Goal: Task Accomplishment & Management: Use online tool/utility

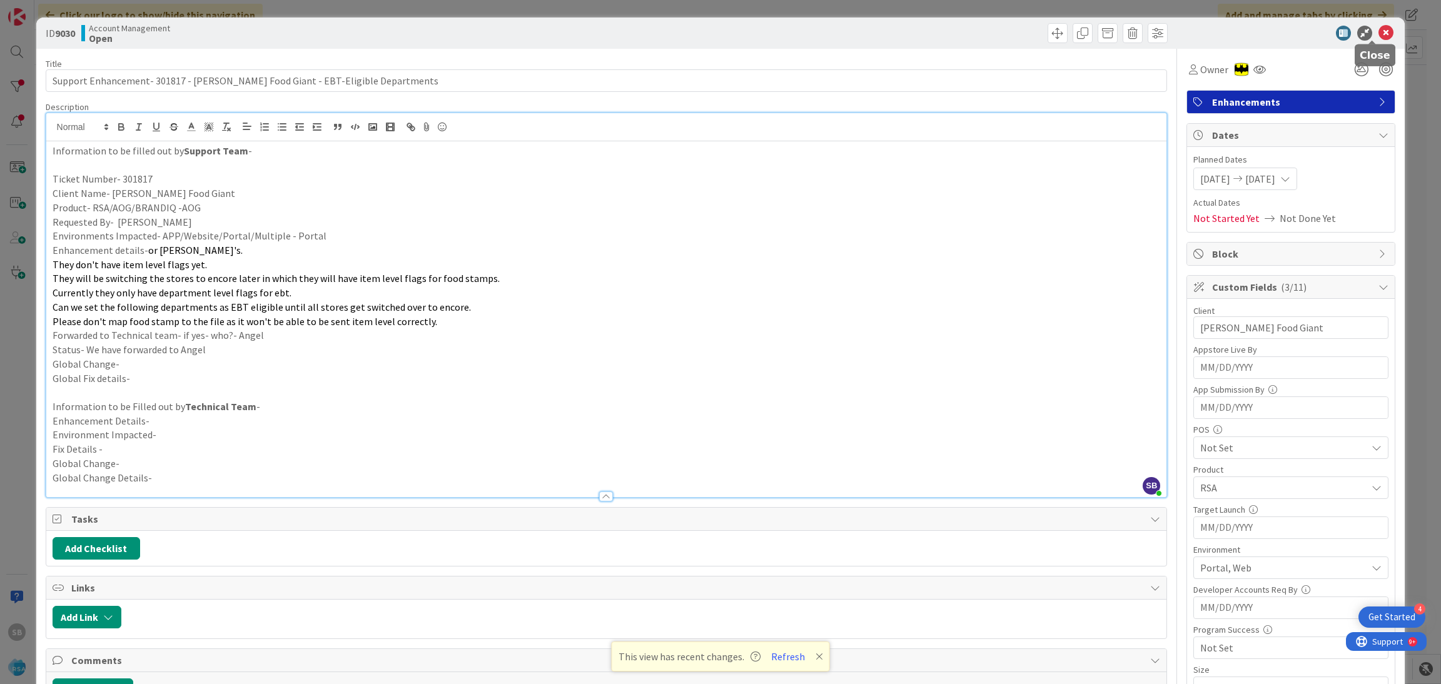
click at [1378, 26] on icon at bounding box center [1385, 33] width 15 height 15
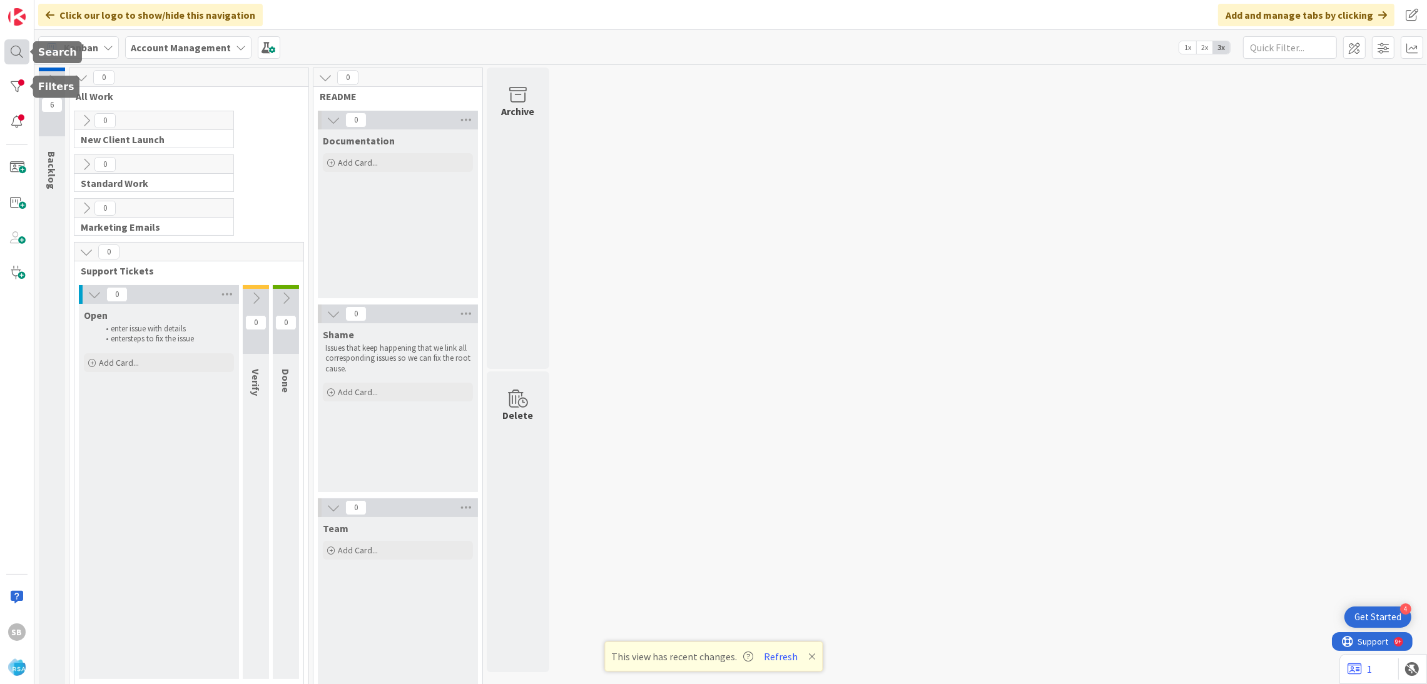
click at [14, 56] on div at bounding box center [16, 51] width 25 height 25
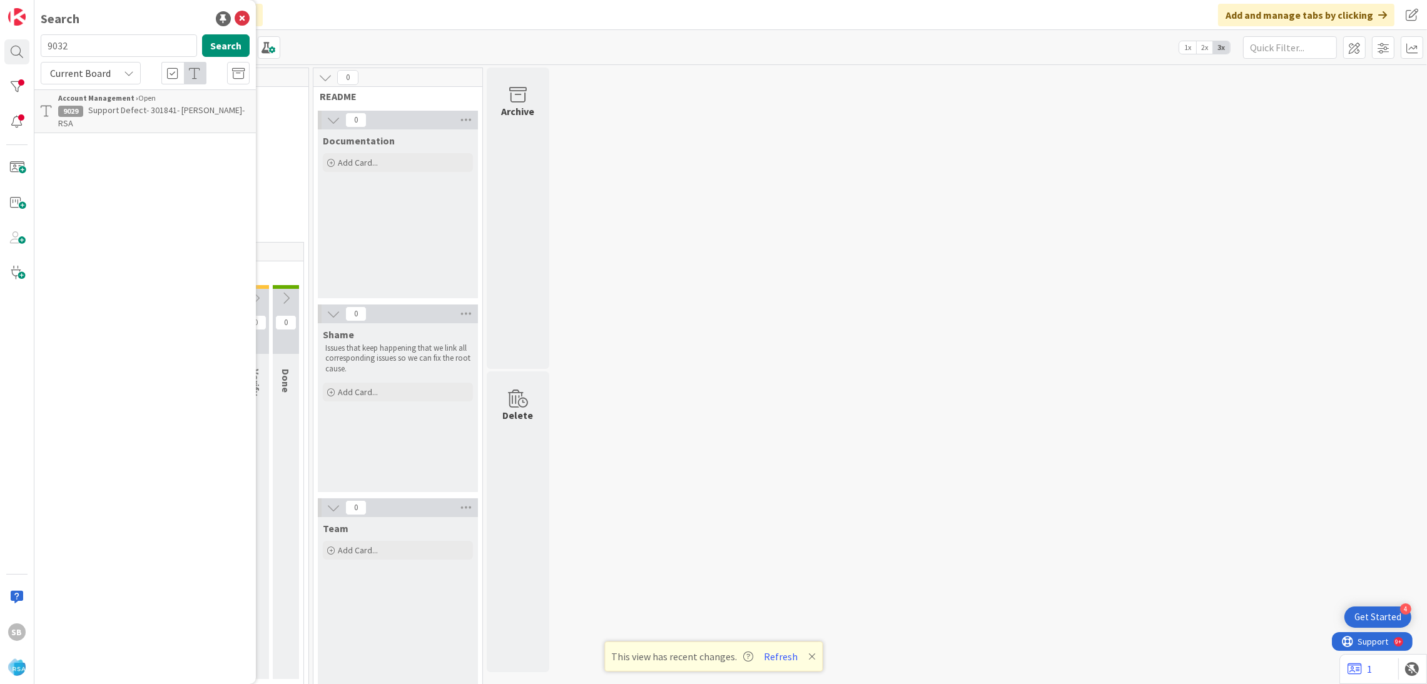
type input "9032"
click at [220, 98] on div "Account Management › Open" at bounding box center [153, 98] width 191 height 11
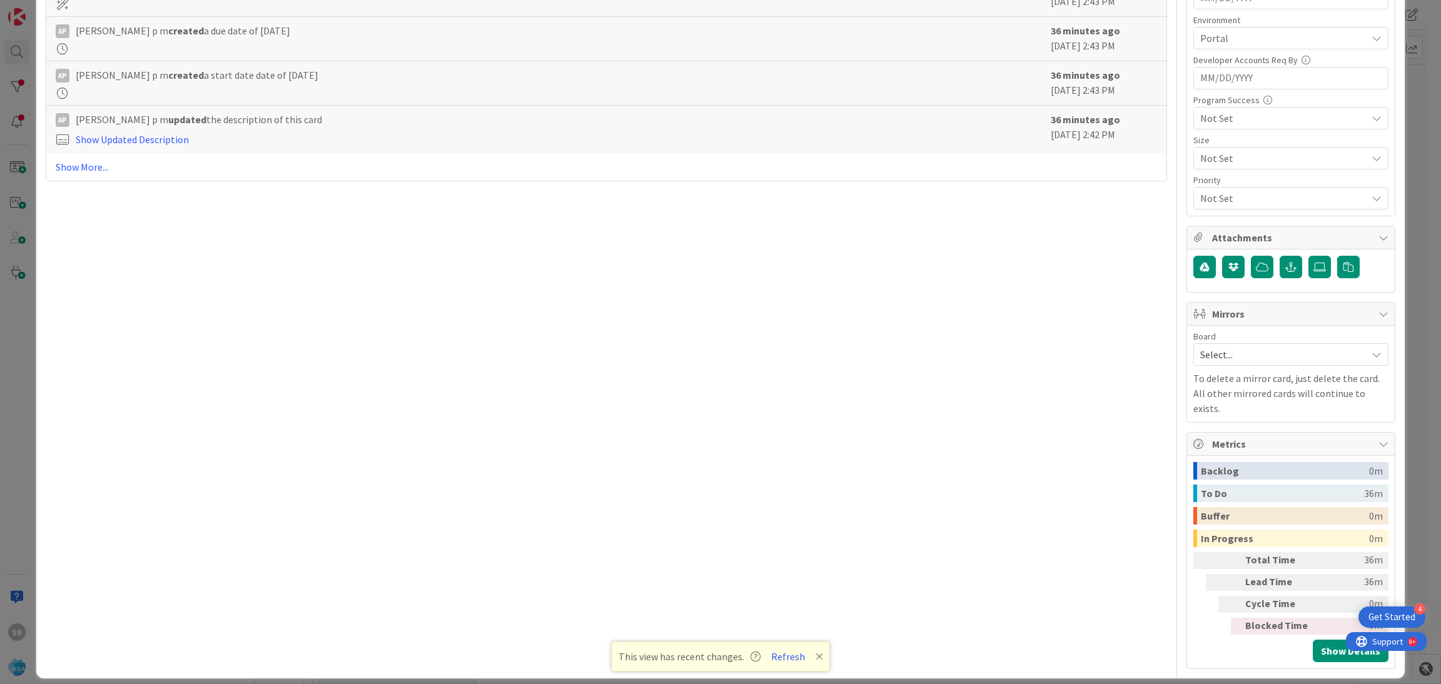
click at [1206, 348] on span "Select..." at bounding box center [1280, 355] width 160 height 18
click at [1216, 432] on span "Software Development" at bounding box center [1298, 436] width 165 height 19
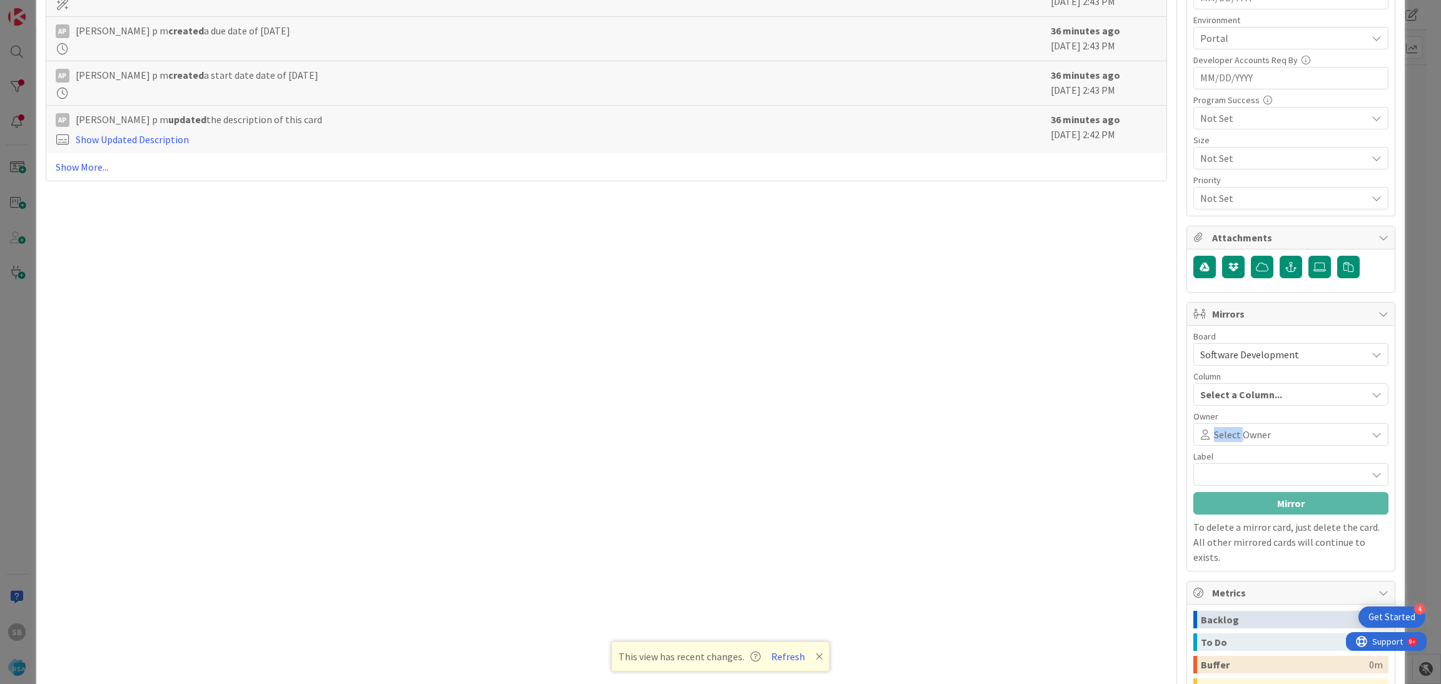
click at [1215, 432] on span "Select Owner" at bounding box center [1242, 434] width 57 height 15
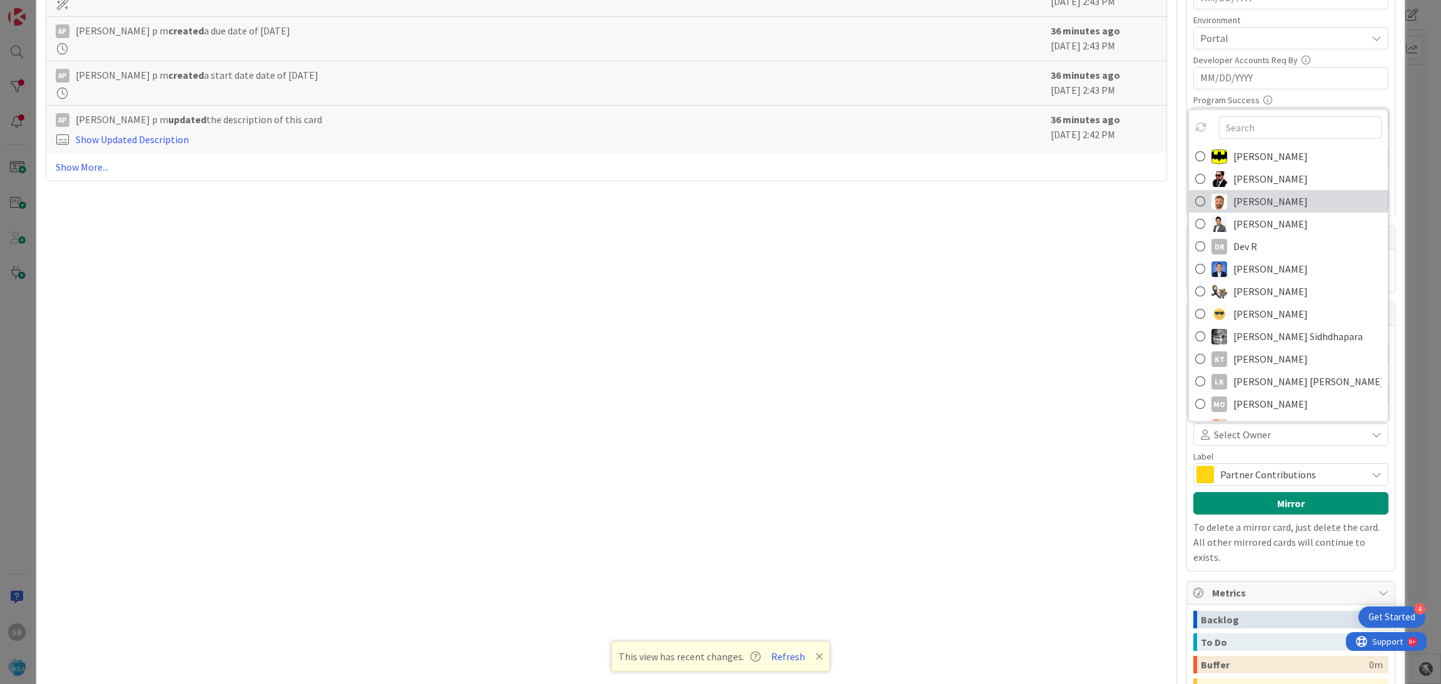
click at [1218, 205] on link "[PERSON_NAME]" at bounding box center [1288, 201] width 199 height 23
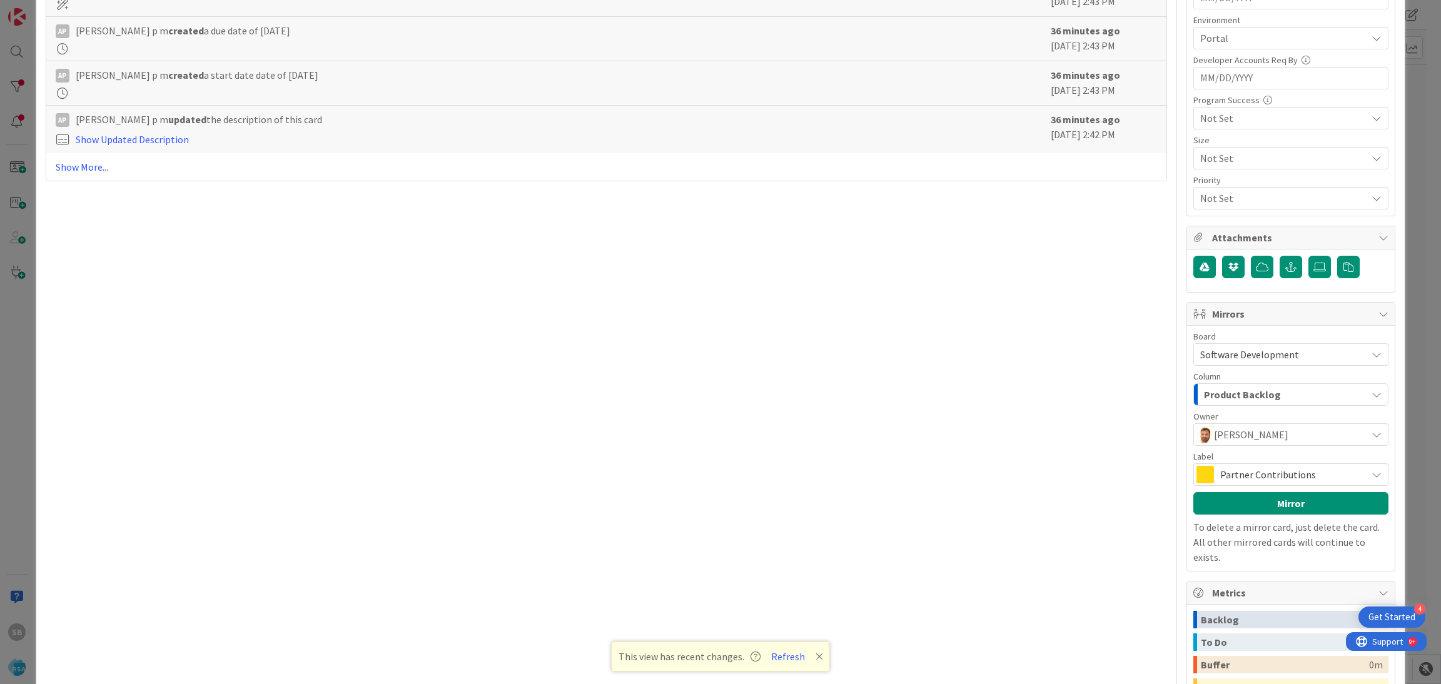
click at [1225, 461] on div "Label" at bounding box center [1290, 456] width 195 height 9
click at [1223, 465] on div "Partner Contributions" at bounding box center [1290, 474] width 195 height 23
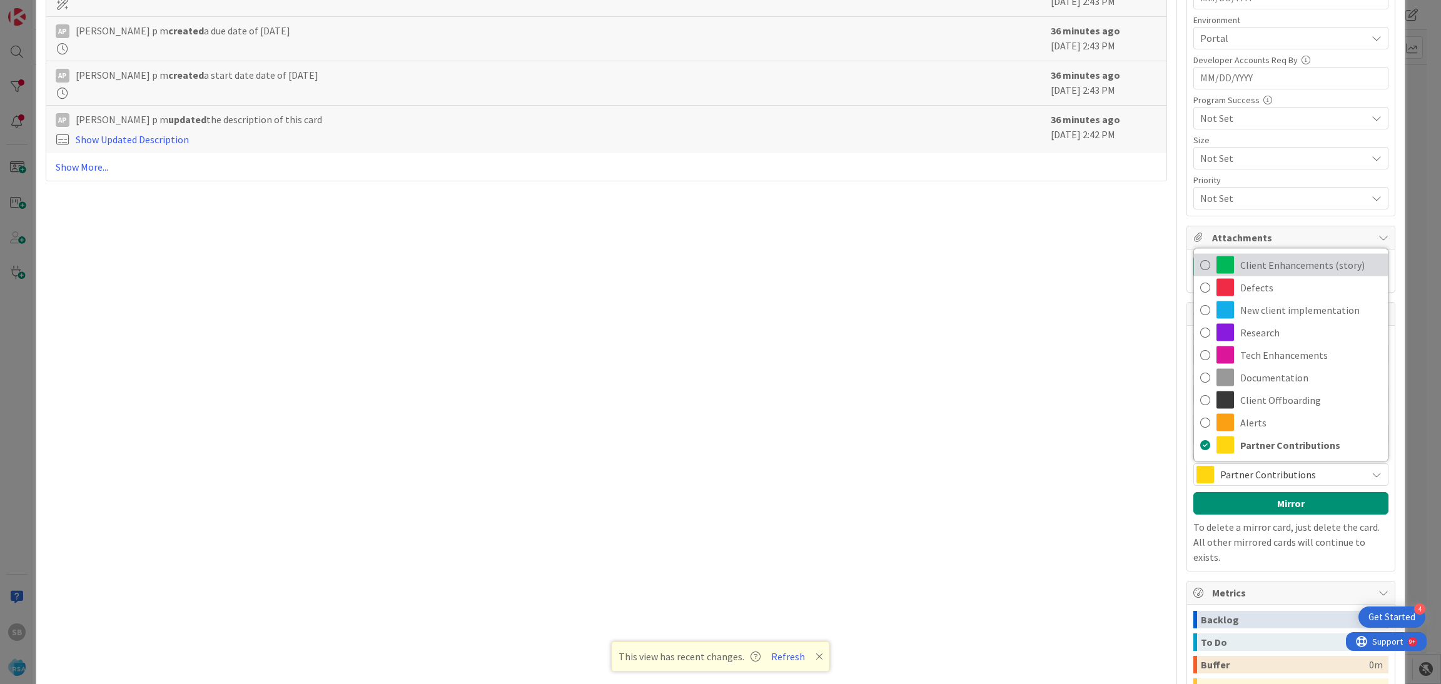
click at [1245, 262] on span "Client Enhancements (story)" at bounding box center [1310, 265] width 141 height 19
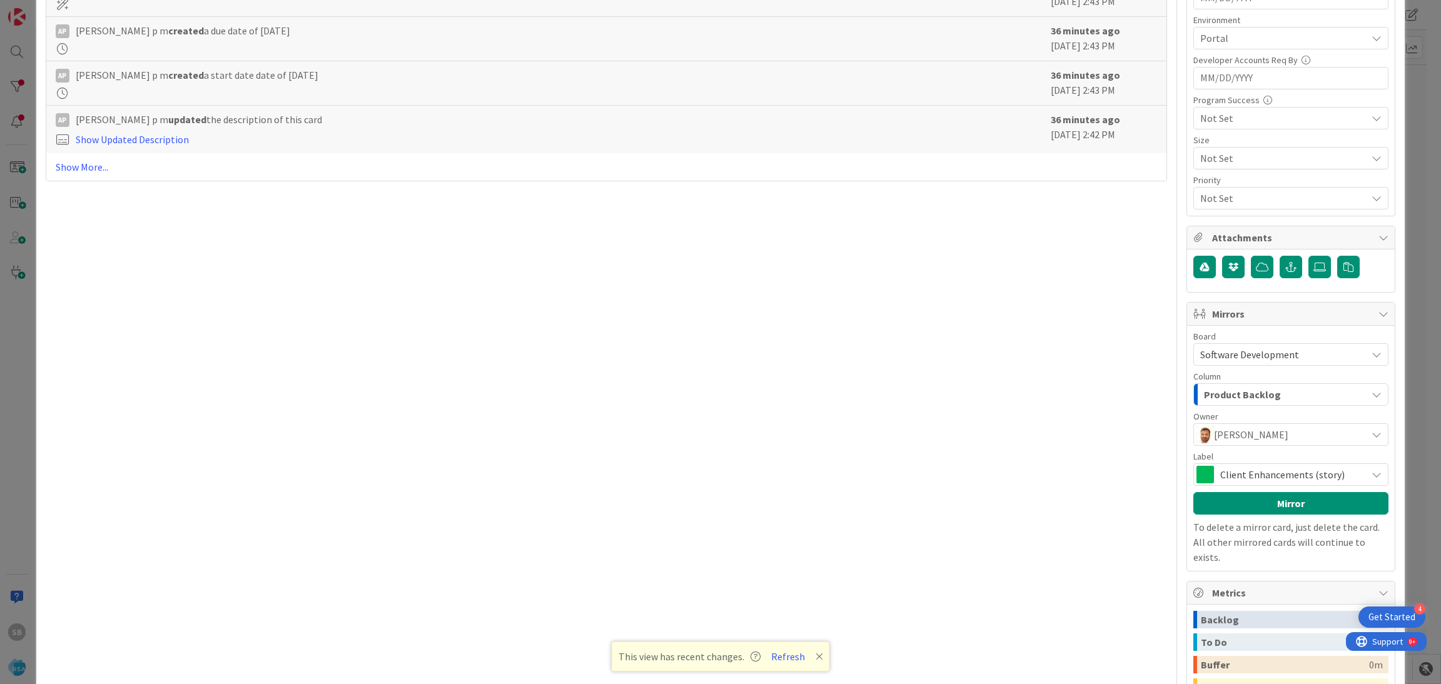
click at [1263, 518] on div "Board Software Development Account Management Software Development Column Produ…" at bounding box center [1290, 448] width 195 height 233
click at [1245, 508] on button "Mirror" at bounding box center [1290, 503] width 195 height 23
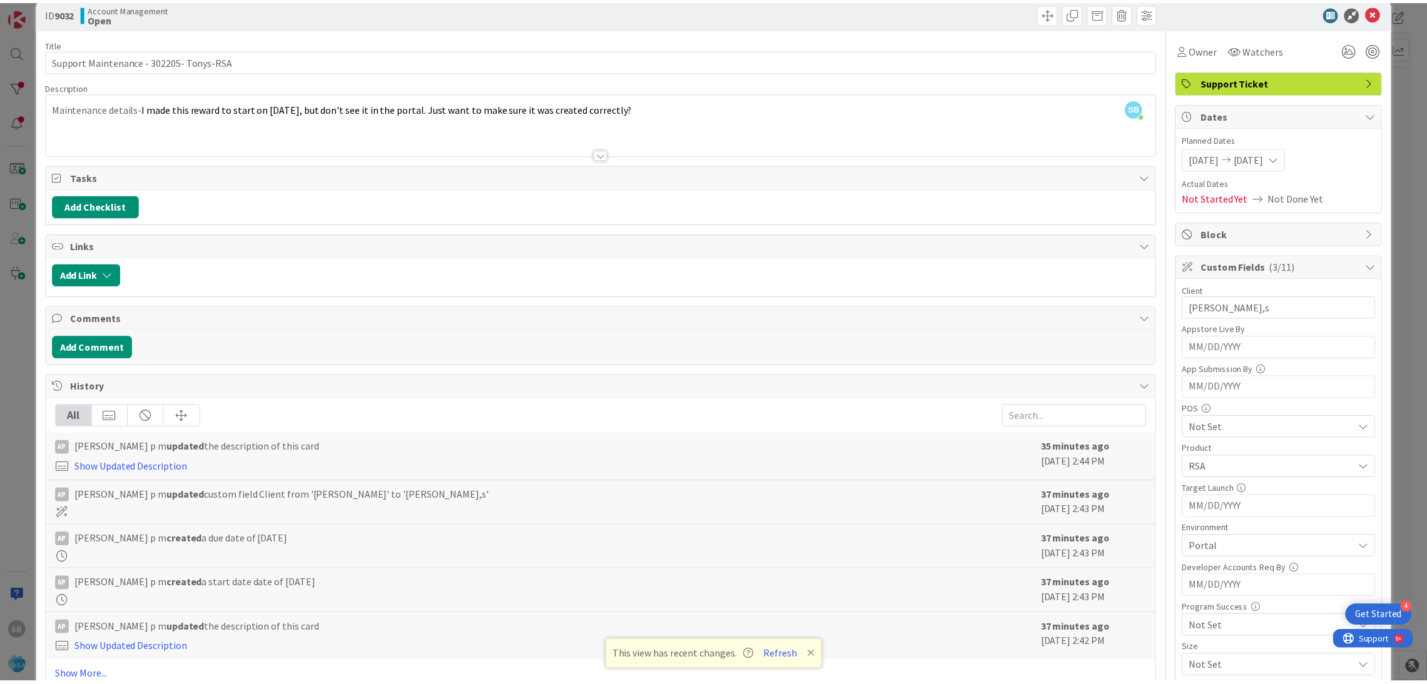
scroll to position [5, 0]
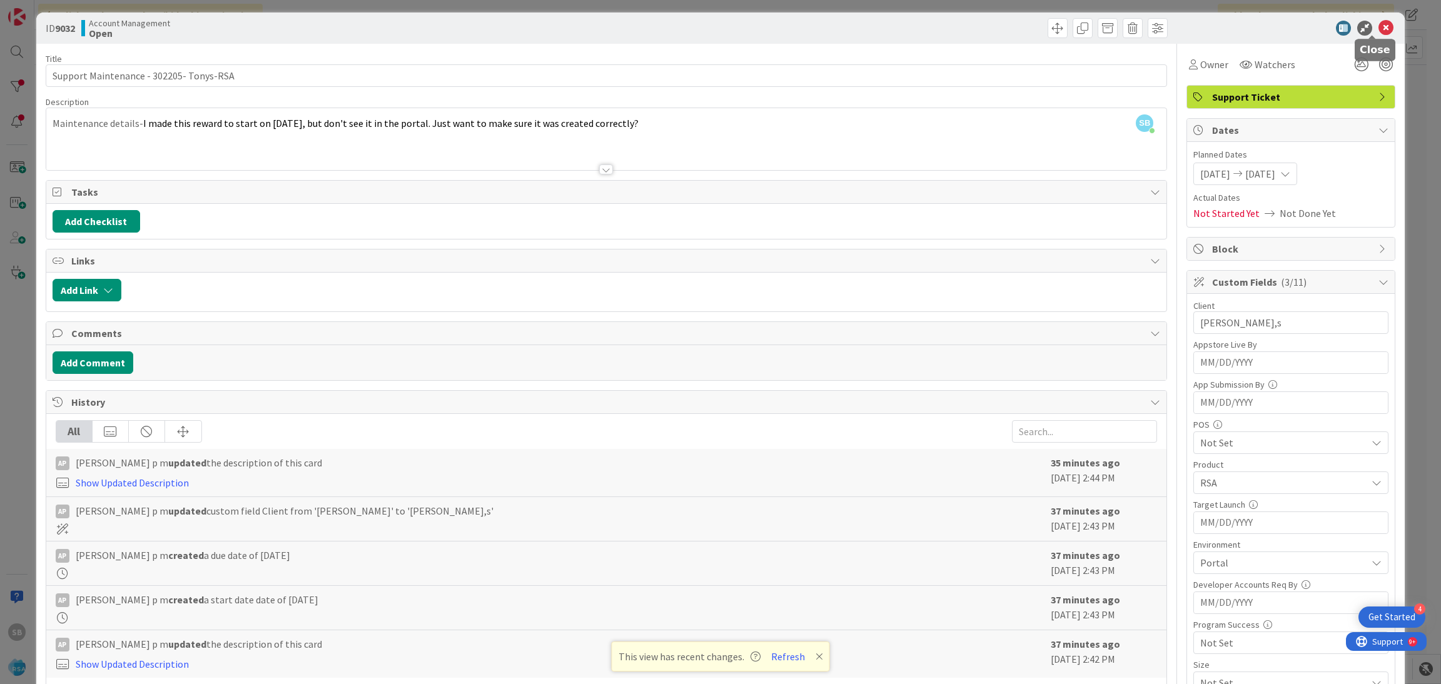
click at [1378, 28] on icon at bounding box center [1385, 28] width 15 height 15
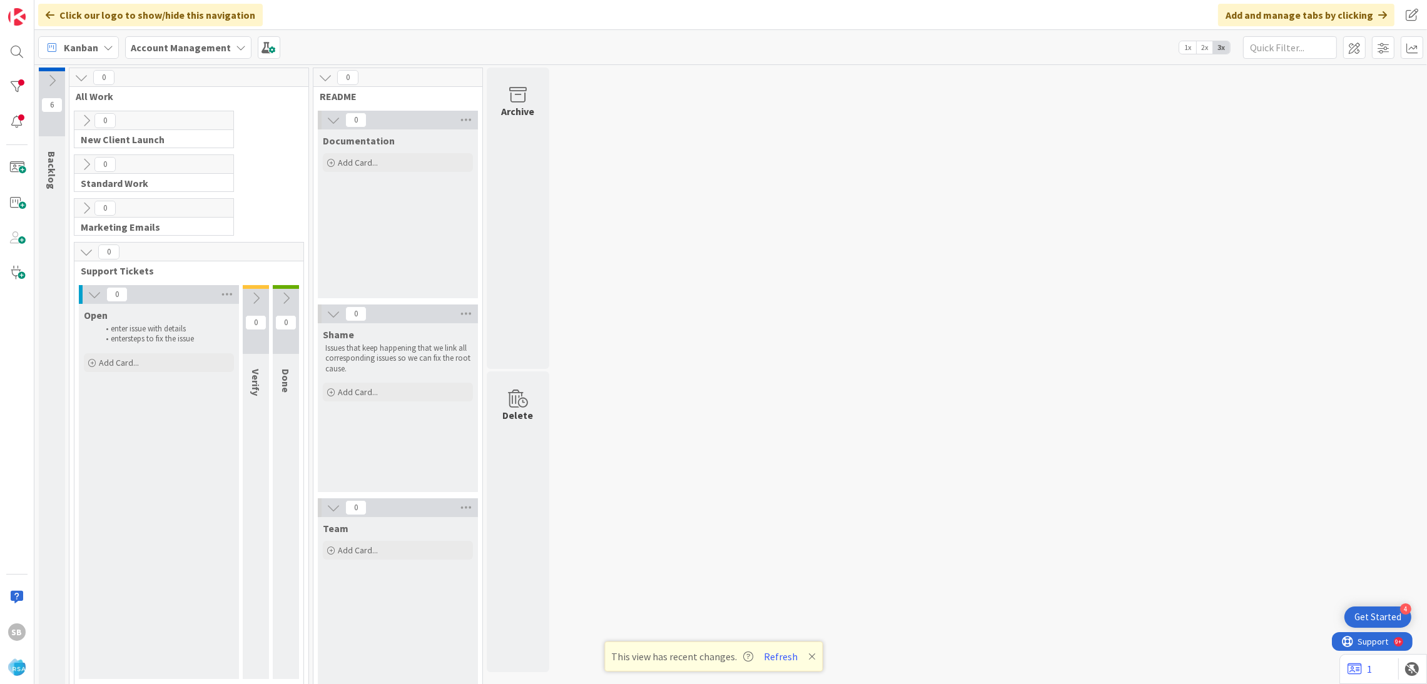
click at [2, 49] on div "SB" at bounding box center [17, 342] width 34 height 684
click at [6, 52] on div at bounding box center [16, 51] width 25 height 25
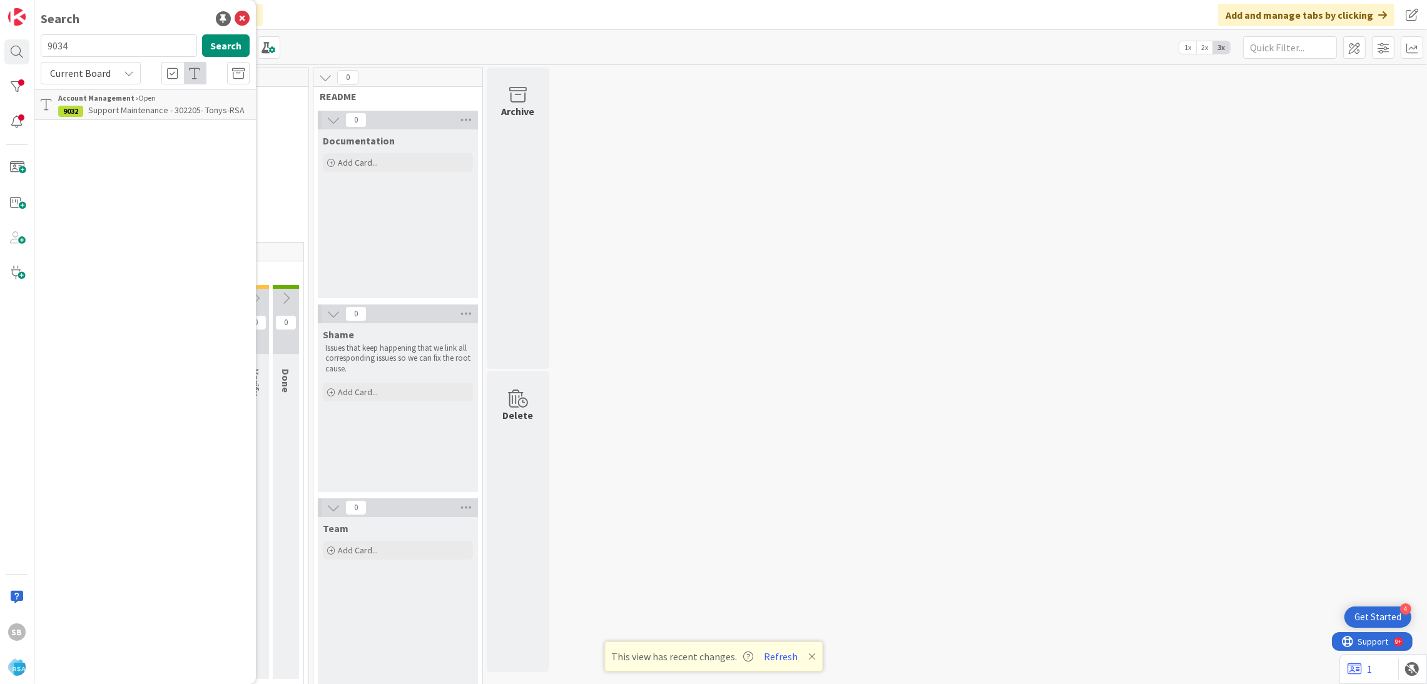
type input "9034"
click at [170, 109] on span "Support Maintenance -302291-[PERSON_NAME] Market-RSA" at bounding box center [129, 116] width 143 height 24
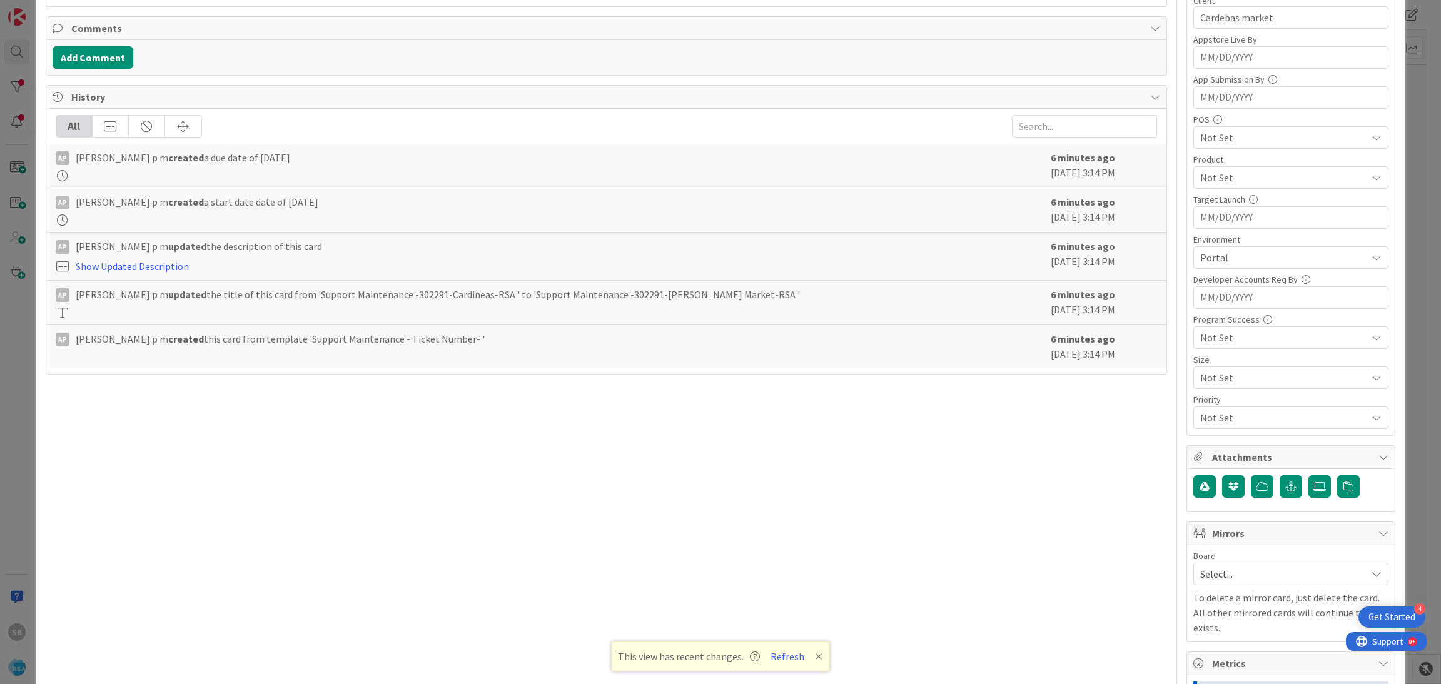
scroll to position [530, 0]
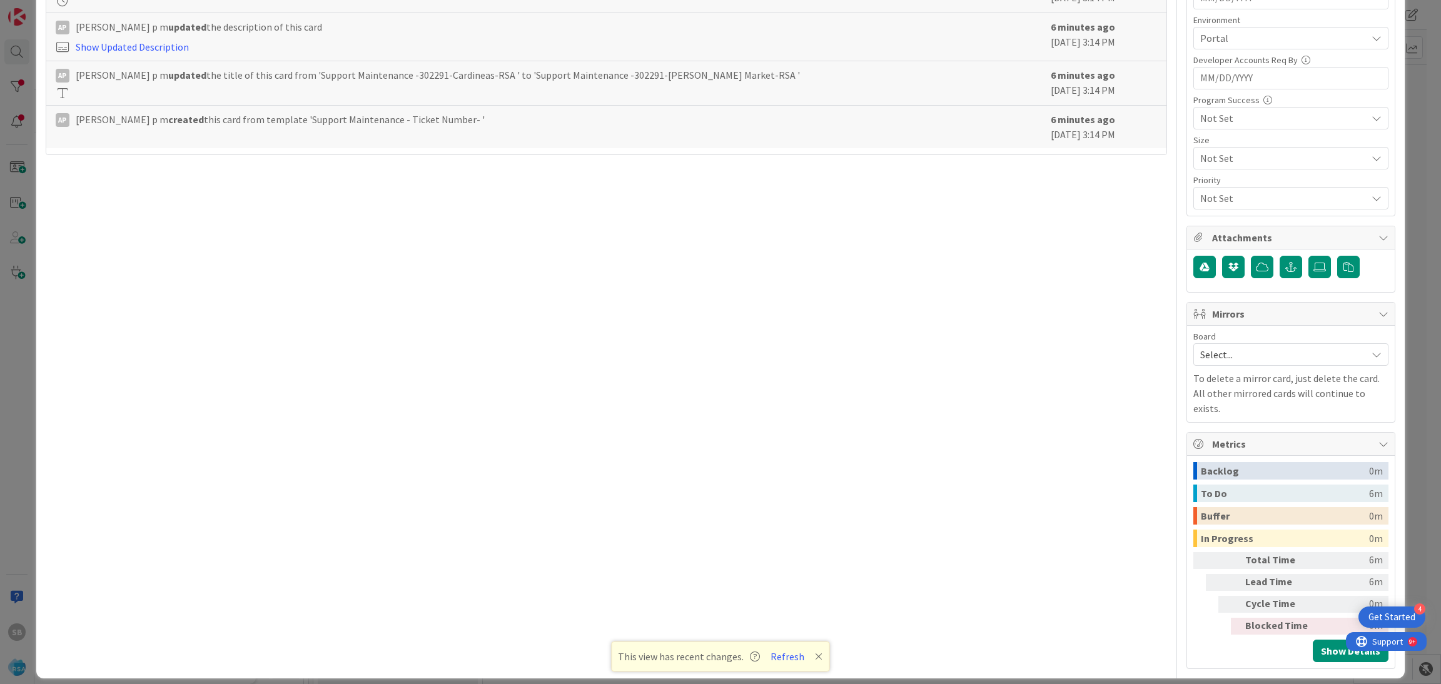
click at [1223, 361] on span "Select..." at bounding box center [1280, 355] width 160 height 18
click at [1222, 462] on div "Backlog" at bounding box center [1285, 471] width 168 height 18
click at [1223, 350] on span "Select..." at bounding box center [1280, 355] width 160 height 18
click at [1219, 452] on div "Select... Account Management Software Development" at bounding box center [1290, 410] width 195 height 86
click at [1215, 447] on link "Software Development" at bounding box center [1291, 436] width 194 height 23
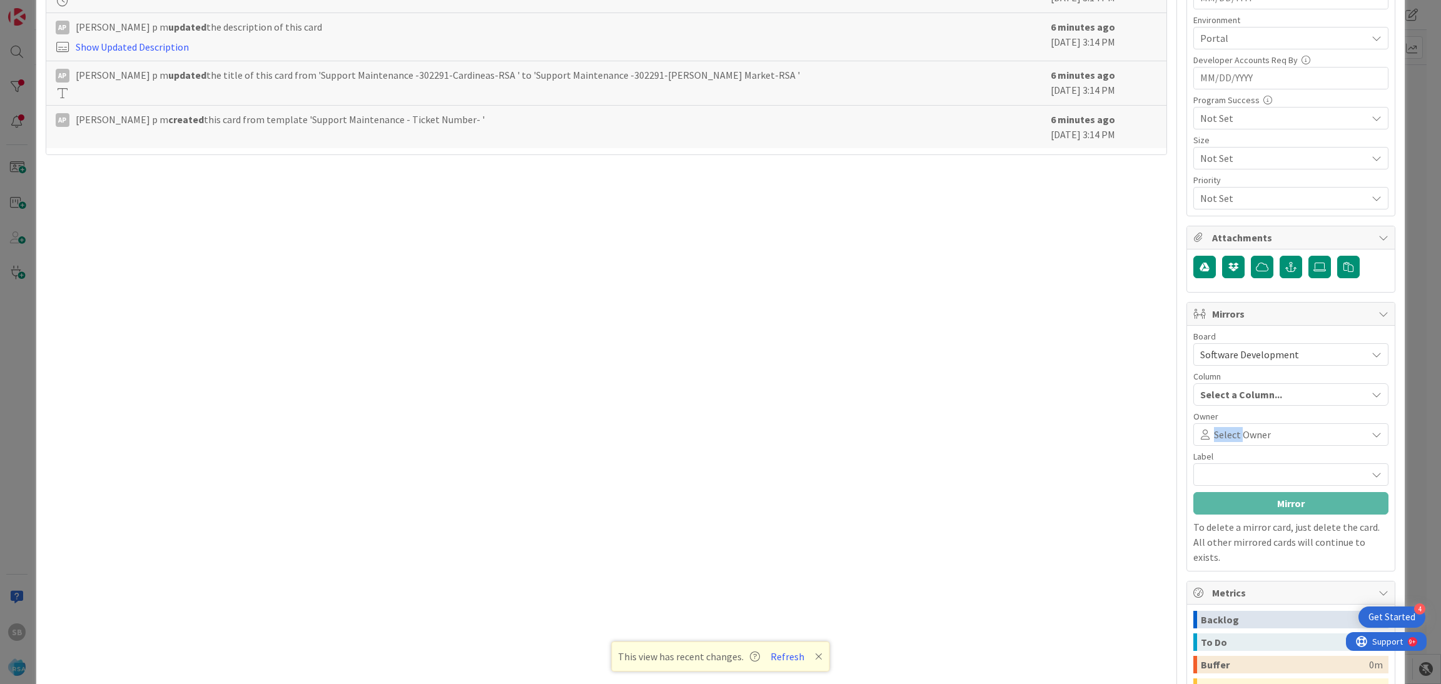
click at [1215, 448] on div "Board Software Development Account Management Software Development Column Selec…" at bounding box center [1290, 409] width 195 height 154
click at [1214, 438] on span "Select Owner" at bounding box center [1242, 434] width 57 height 15
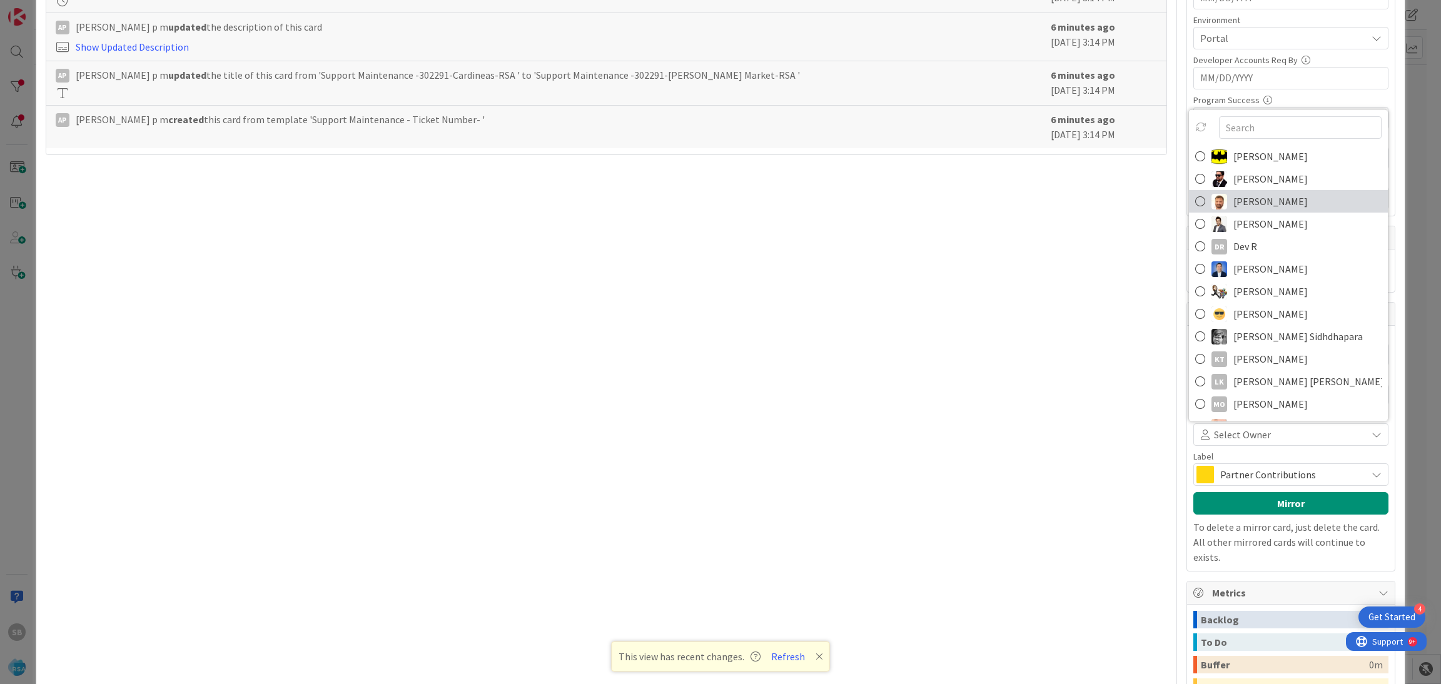
click at [1233, 203] on span "[PERSON_NAME]" at bounding box center [1270, 201] width 74 height 19
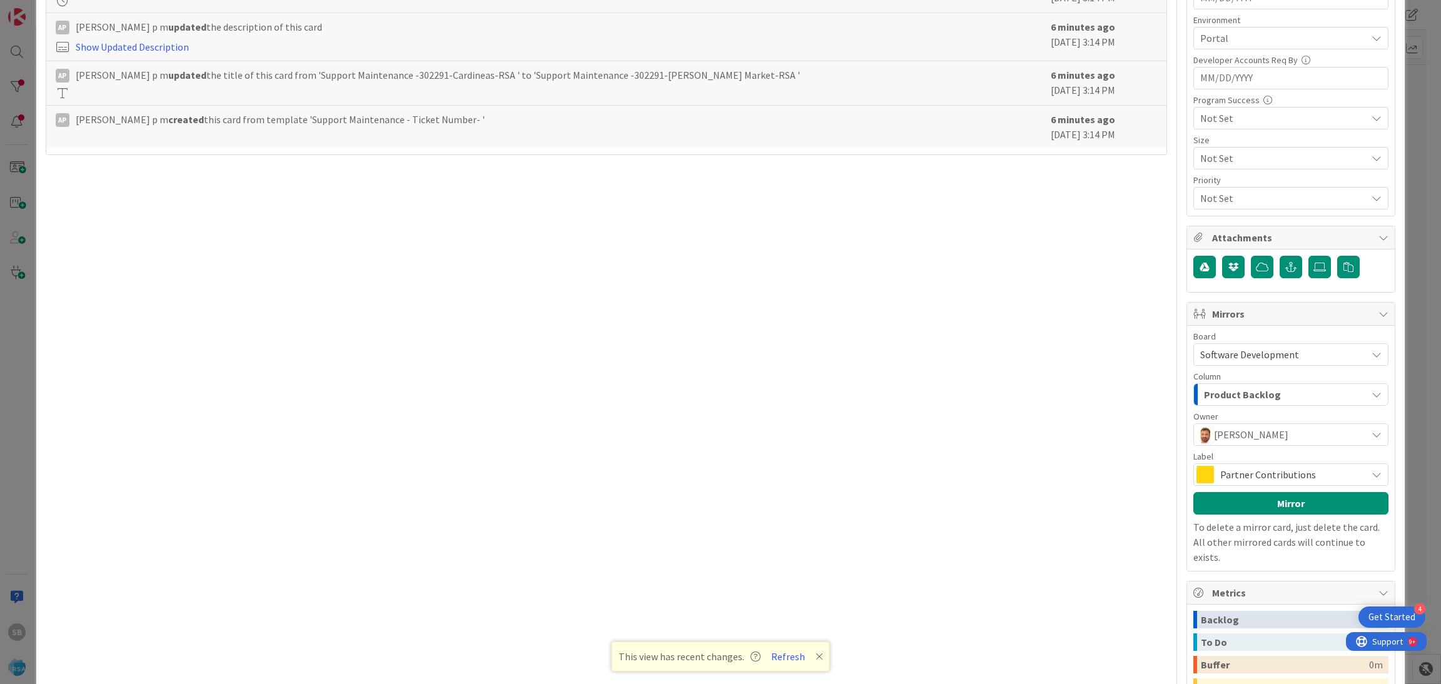
click at [1226, 476] on span "Partner Contributions" at bounding box center [1290, 475] width 140 height 18
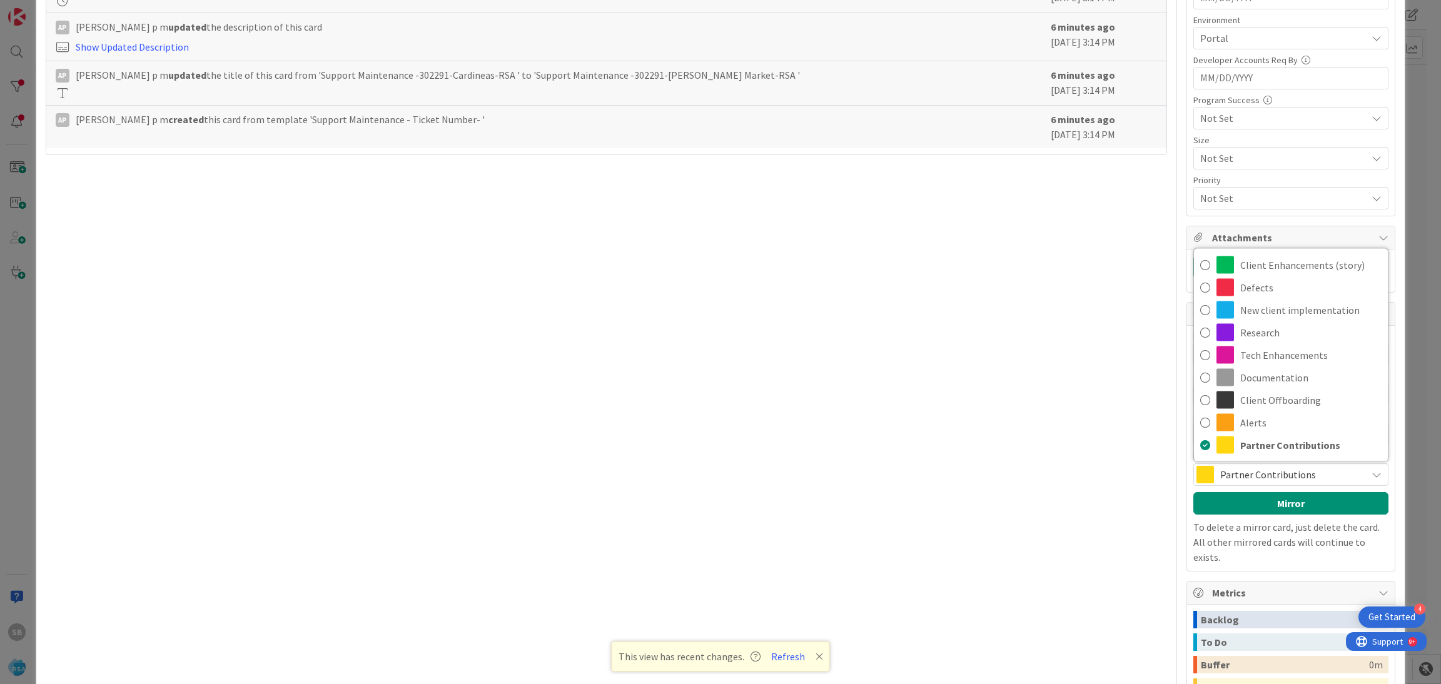
click at [1240, 253] on div "Client Enhancements (story) Defects New client implementation Research Tech Enh…" at bounding box center [1290, 355] width 195 height 214
click at [1240, 271] on span "Client Enhancements (story)" at bounding box center [1310, 265] width 141 height 19
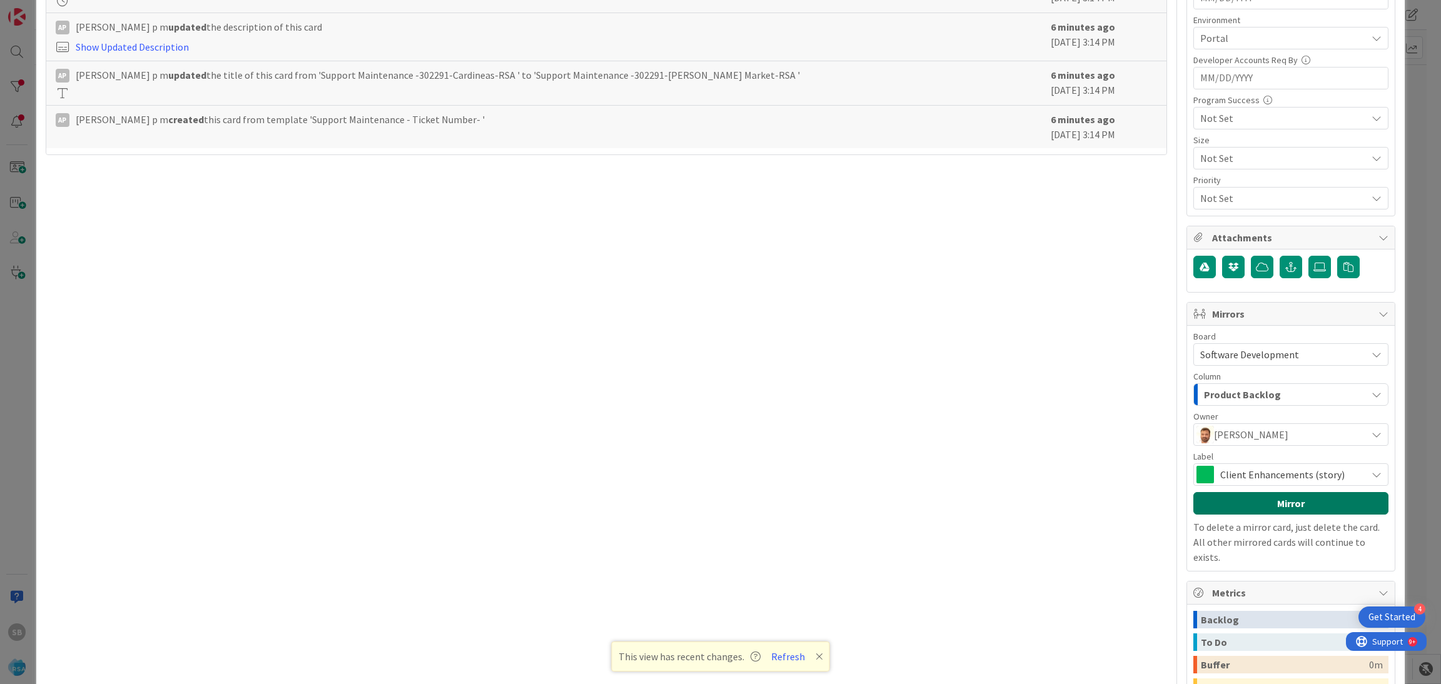
click at [1236, 514] on button "Mirror" at bounding box center [1290, 503] width 195 height 23
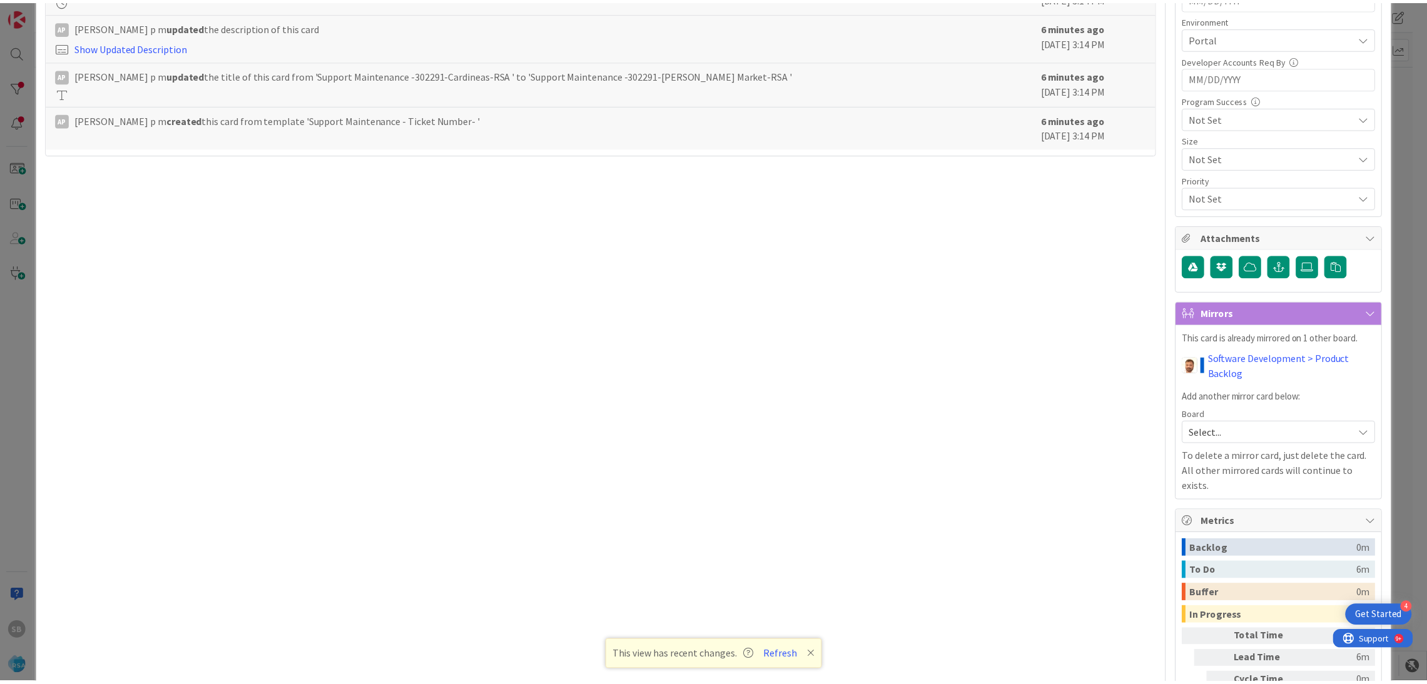
scroll to position [0, 0]
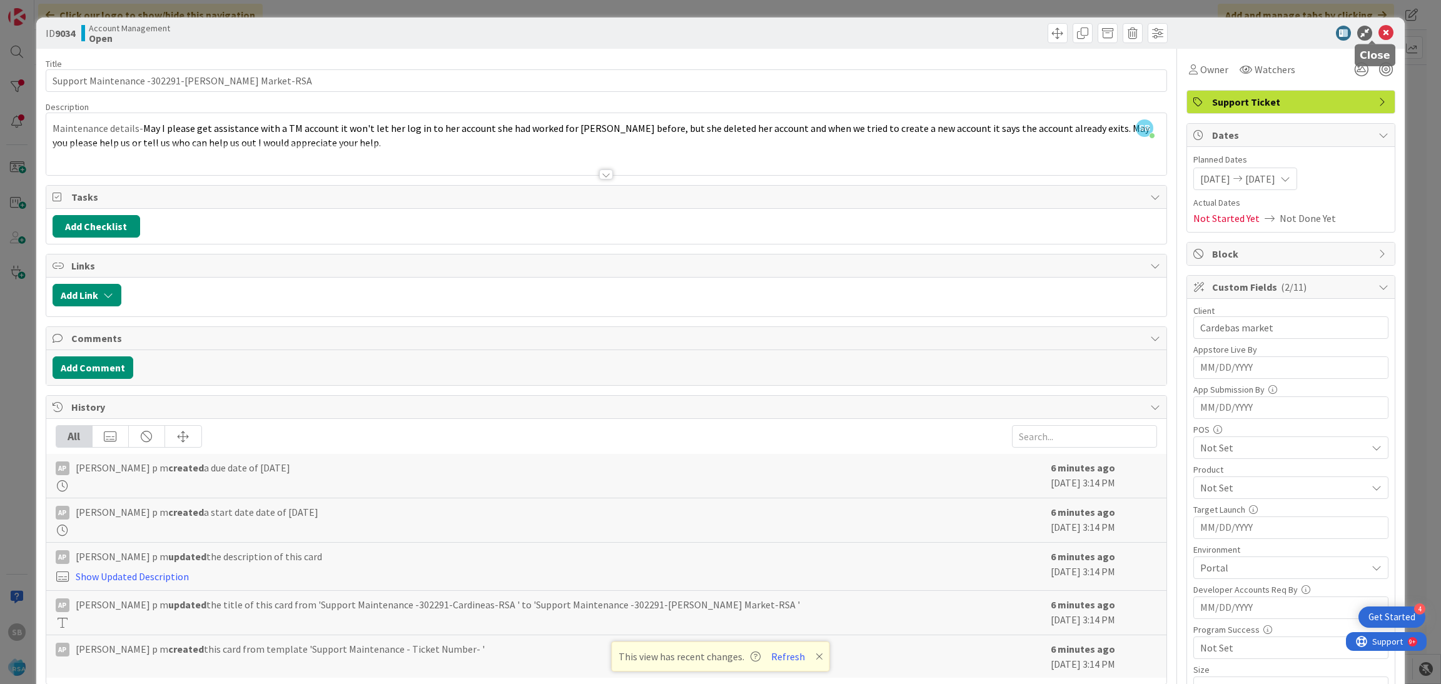
click at [1378, 30] on icon at bounding box center [1385, 33] width 15 height 15
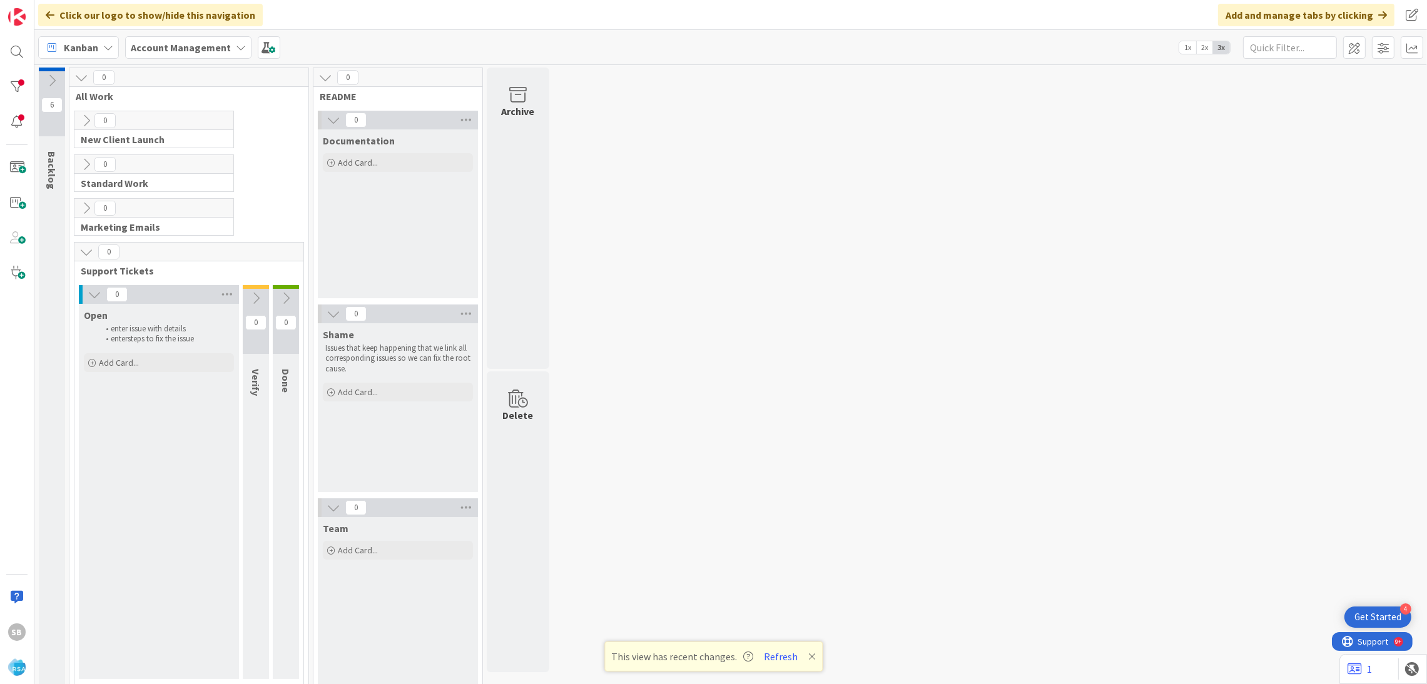
click at [3, 43] on div "SB" at bounding box center [17, 342] width 34 height 684
click at [13, 51] on div at bounding box center [16, 51] width 25 height 25
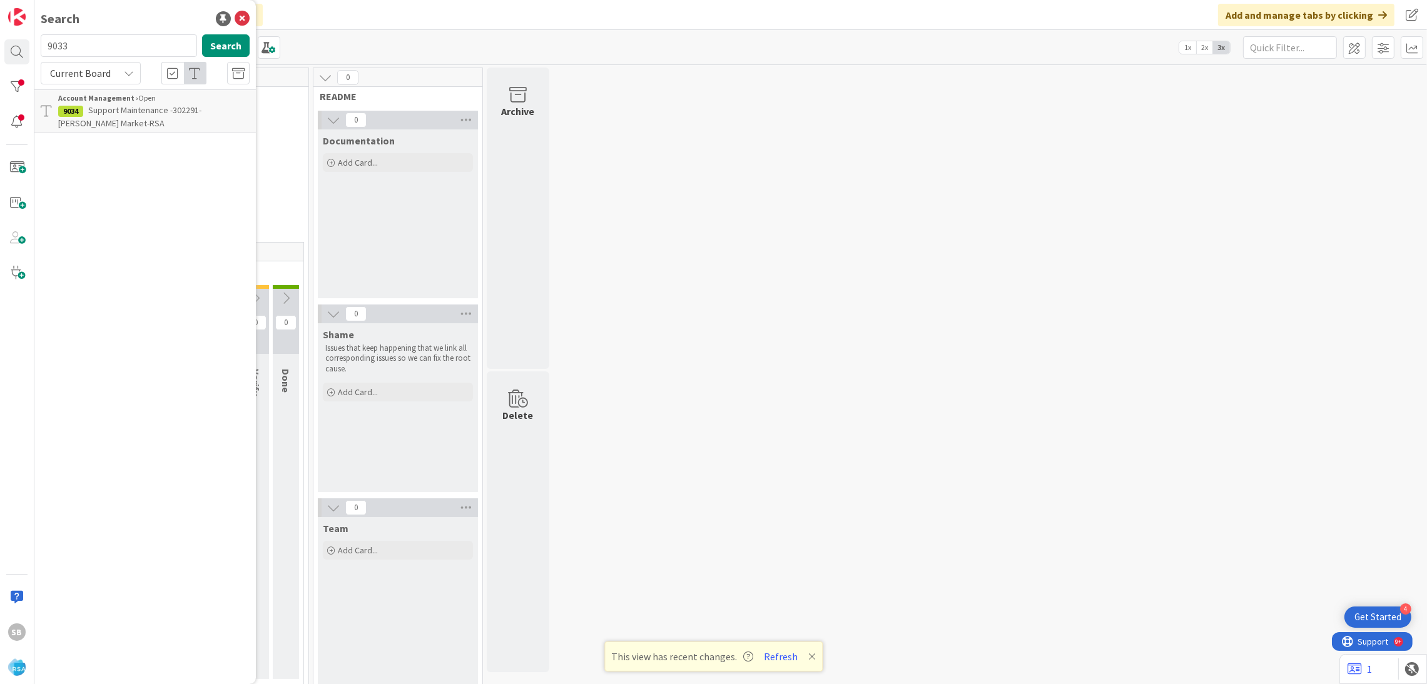
type input "9033"
click at [82, 114] on div "9033" at bounding box center [70, 111] width 25 height 11
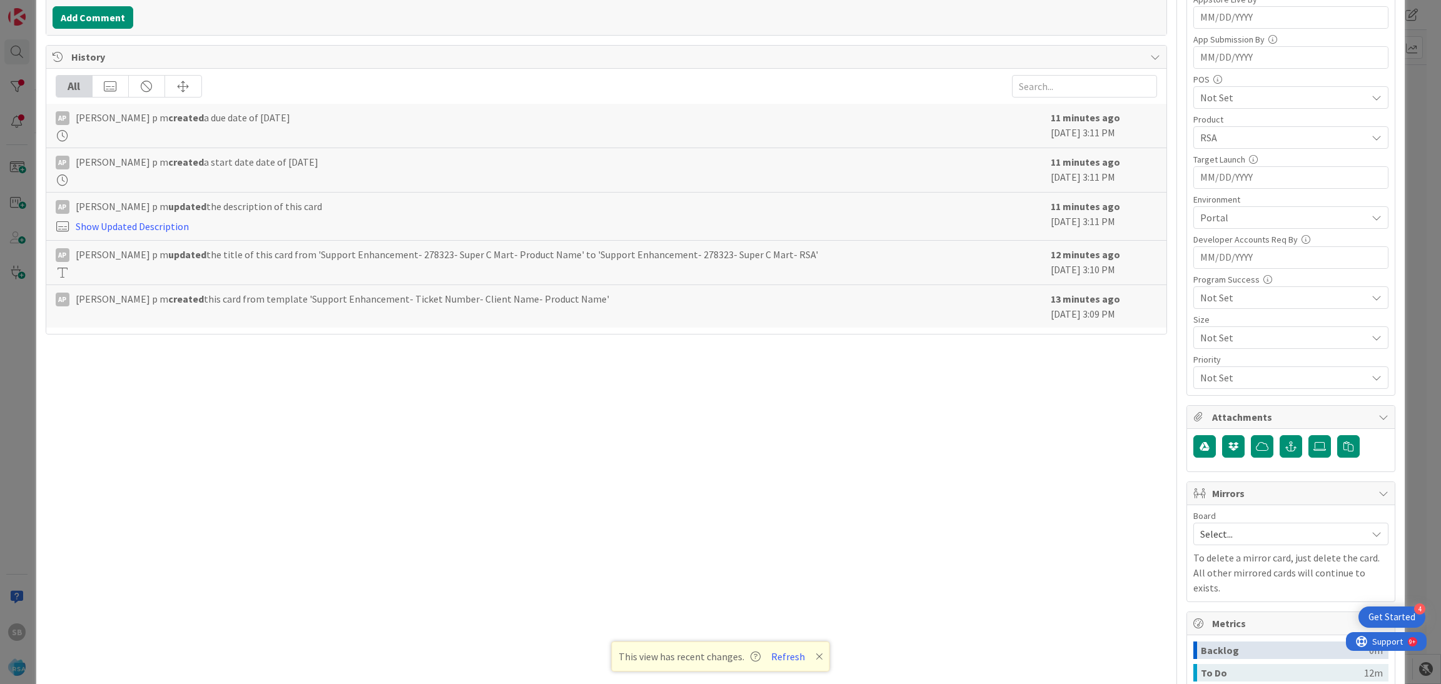
scroll to position [330, 0]
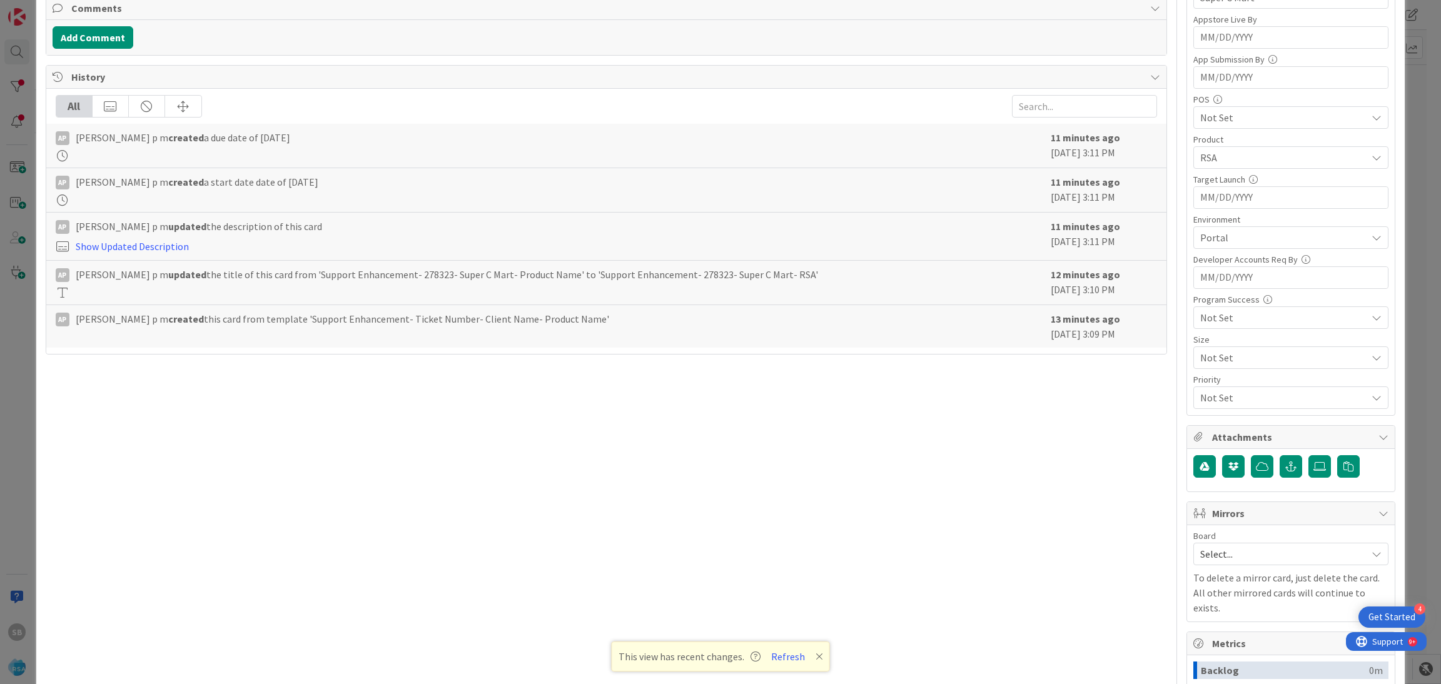
click at [1214, 557] on span "Select..." at bounding box center [1280, 554] width 160 height 18
click at [1223, 631] on span "Software Development" at bounding box center [1298, 635] width 165 height 19
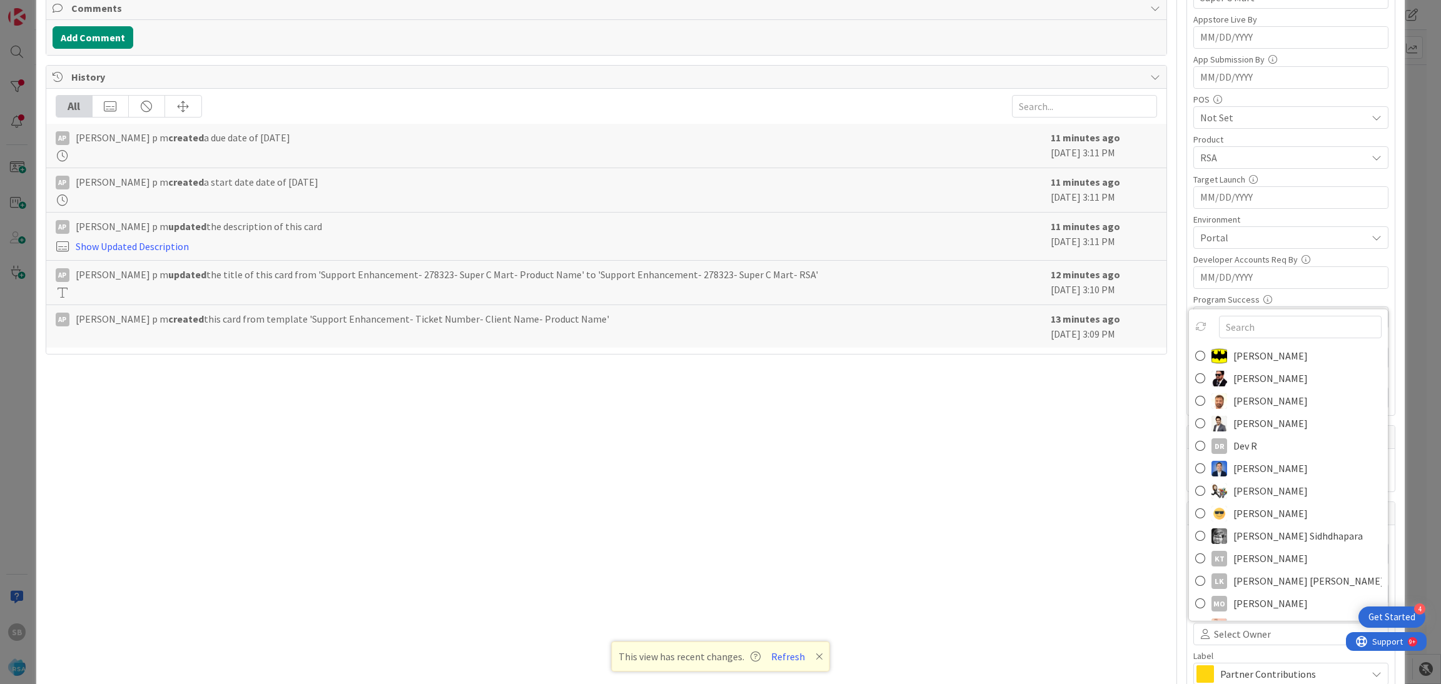
scroll to position [679, 0]
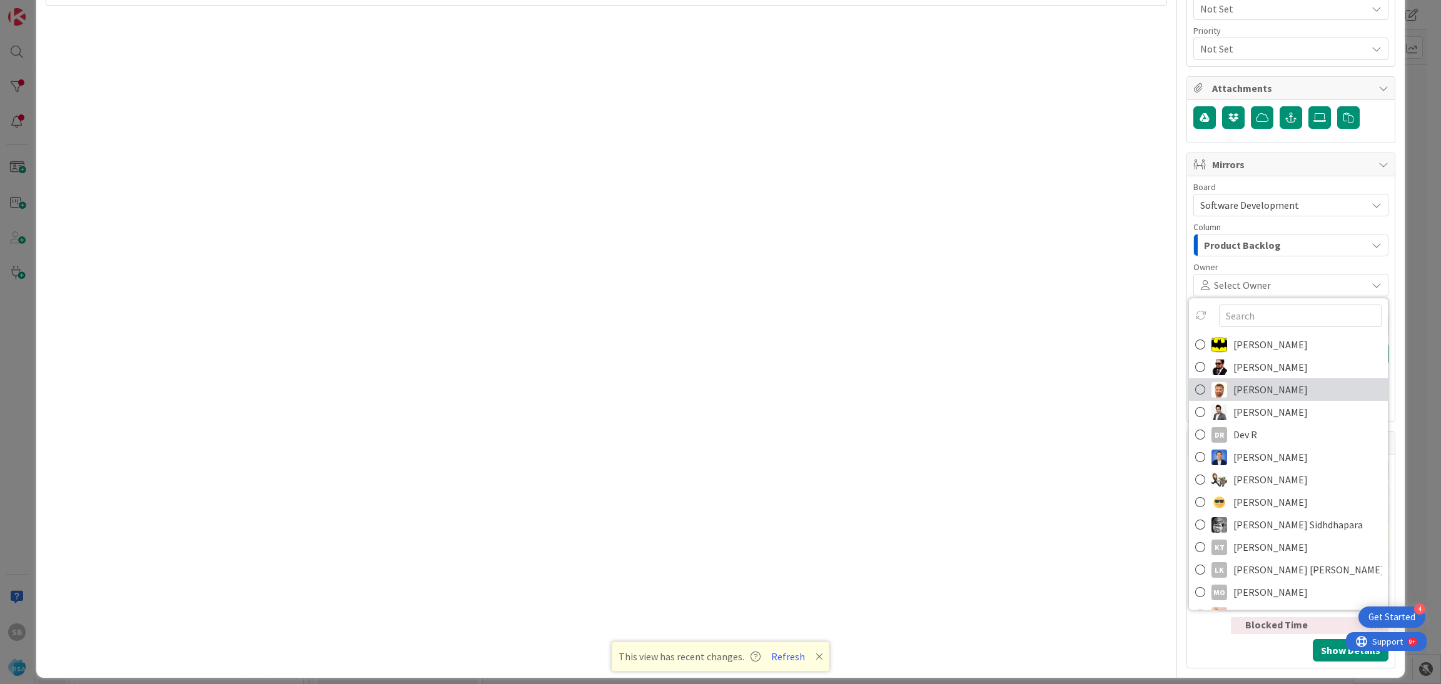
click at [1233, 393] on span "[PERSON_NAME]" at bounding box center [1270, 389] width 74 height 19
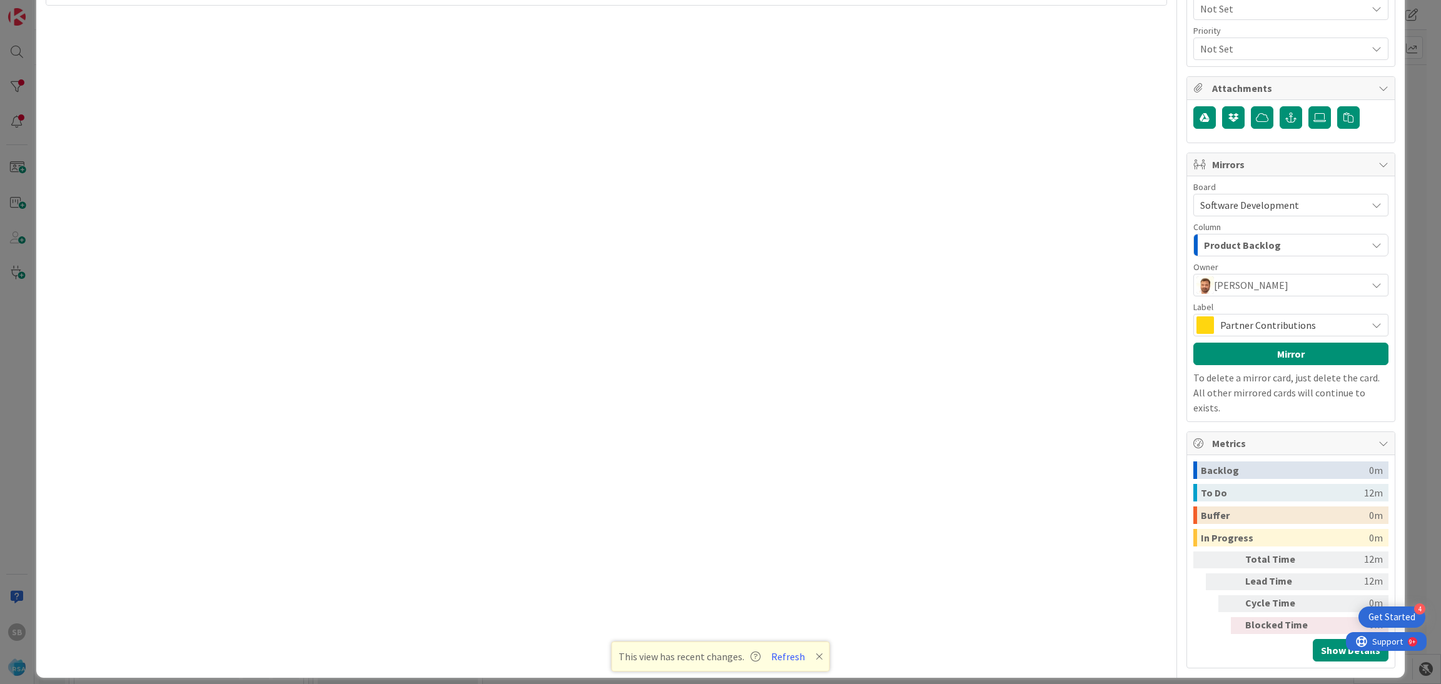
click at [1236, 330] on span "Partner Contributions" at bounding box center [1290, 325] width 140 height 18
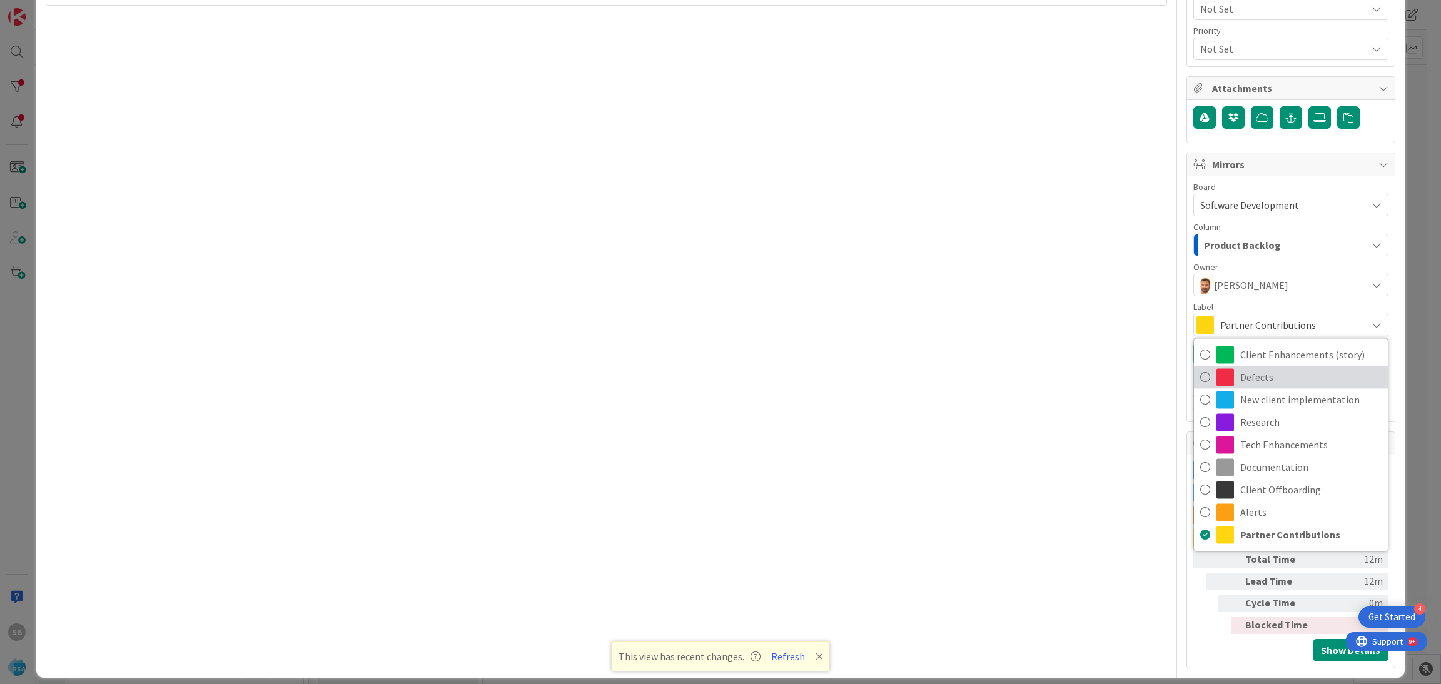
click at [1258, 369] on link "Defects" at bounding box center [1291, 377] width 194 height 23
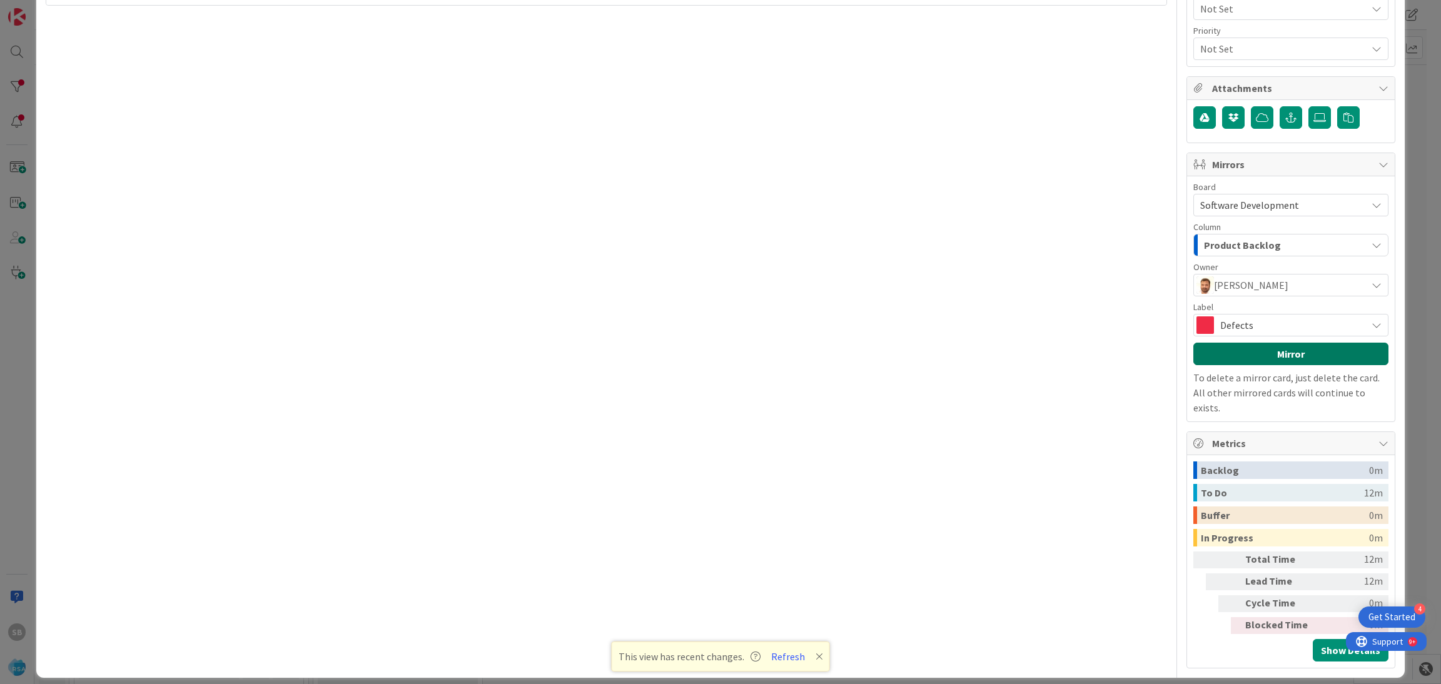
click at [1239, 358] on button "Mirror" at bounding box center [1290, 354] width 195 height 23
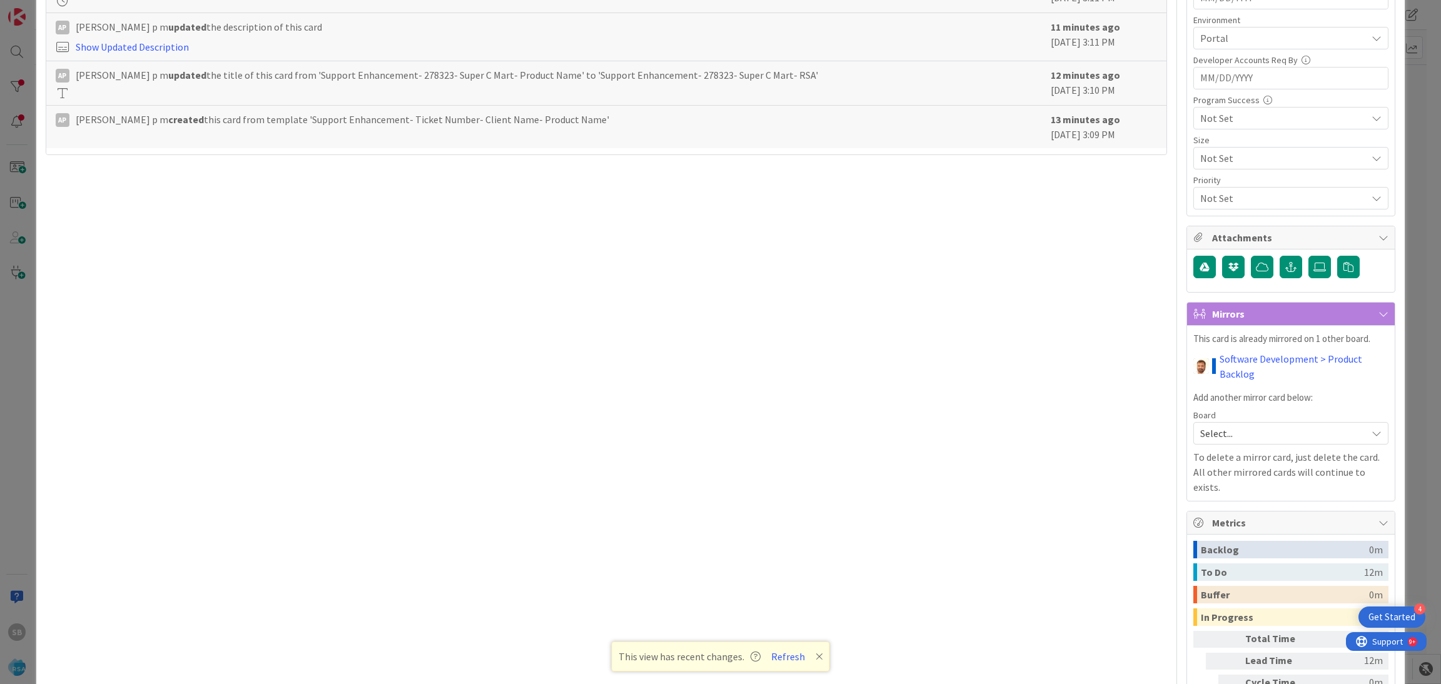
scroll to position [609, 0]
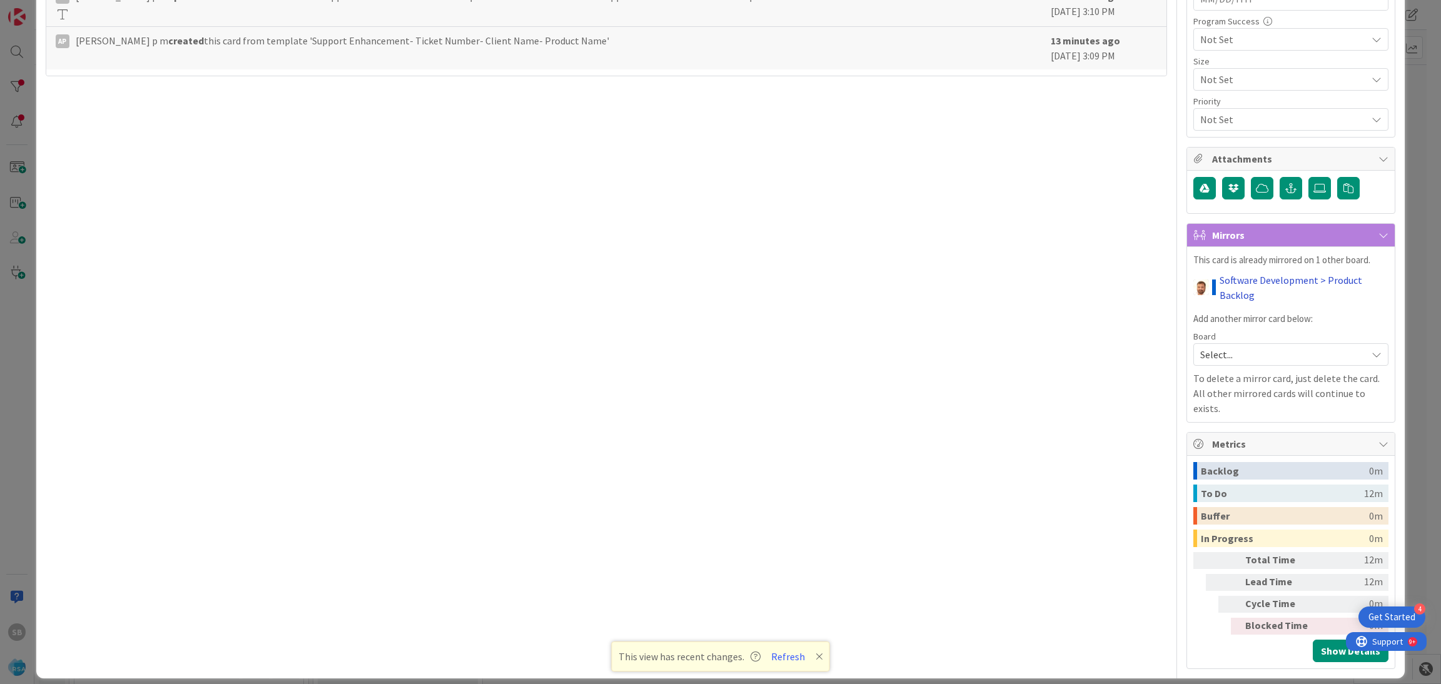
click at [1240, 278] on link "Software Development > Product Backlog" at bounding box center [1304, 288] width 169 height 30
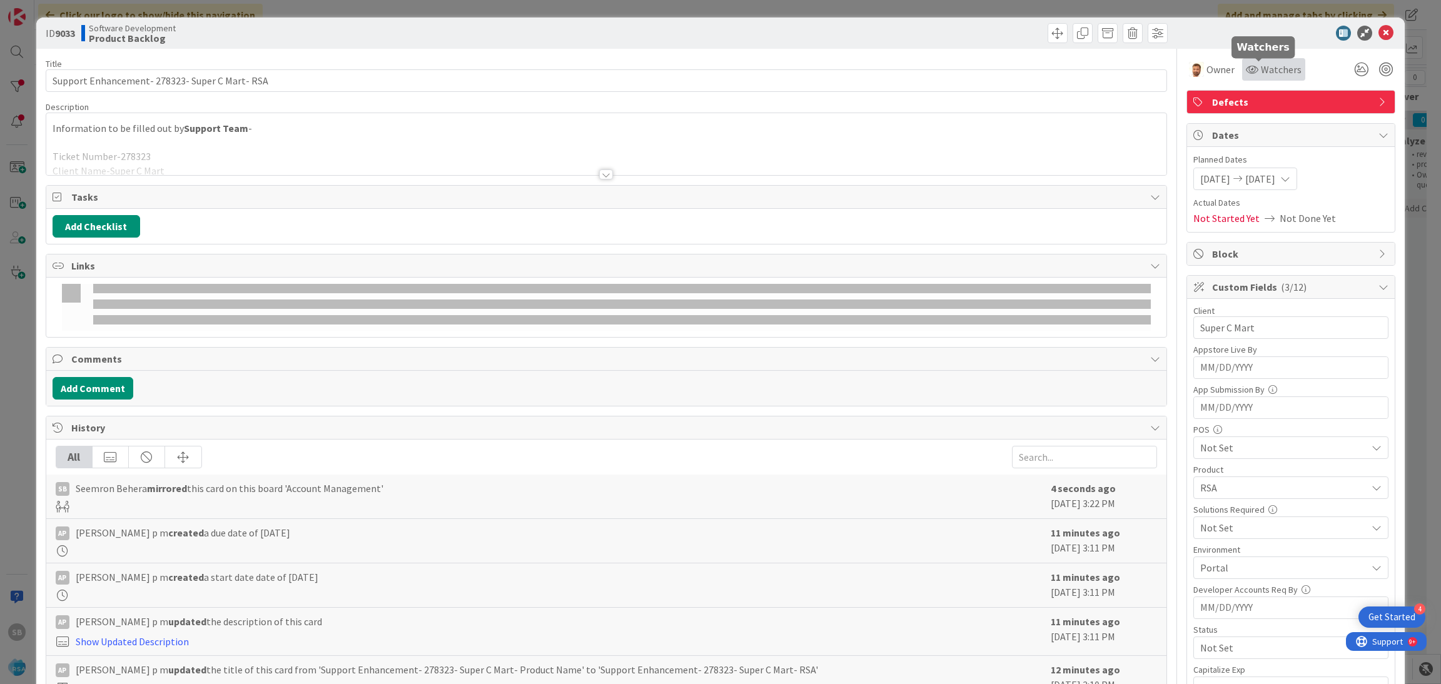
click at [1271, 64] on span "Watchers" at bounding box center [1281, 69] width 41 height 15
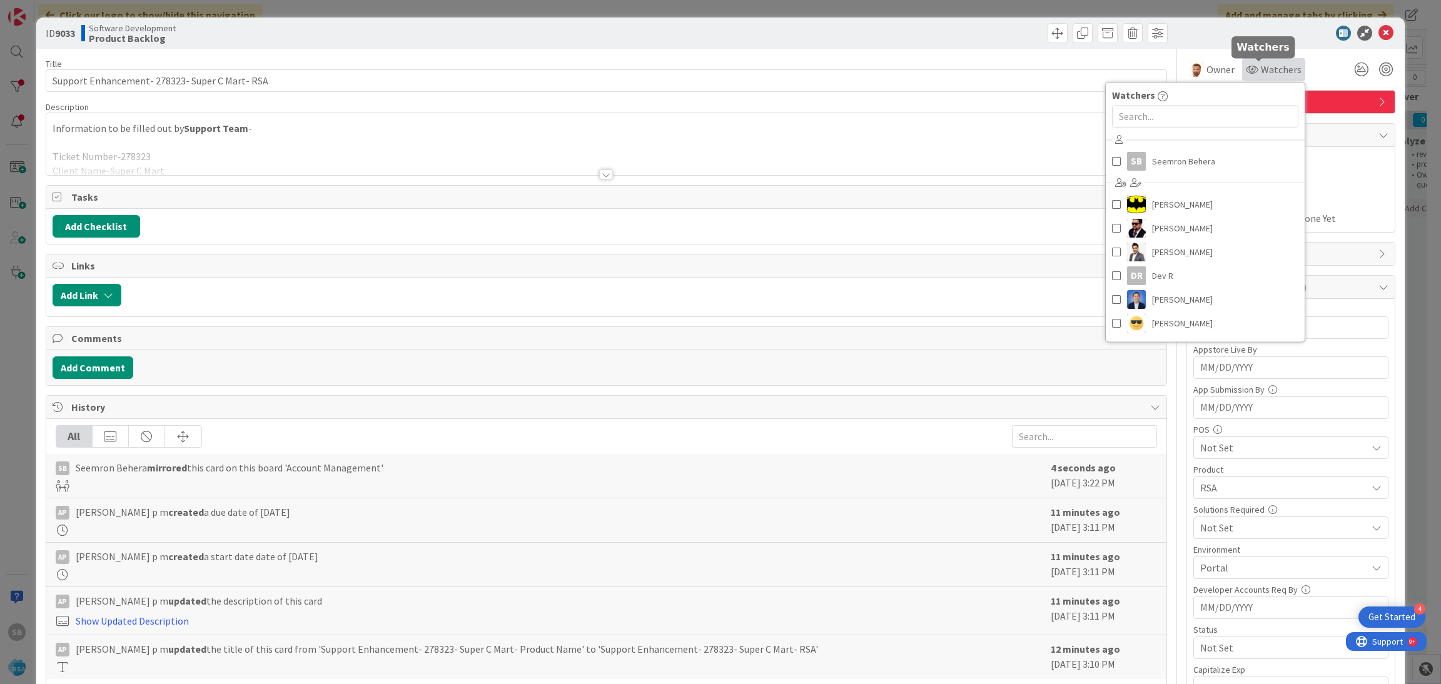
click at [1268, 66] on span "Watchers" at bounding box center [1281, 69] width 41 height 15
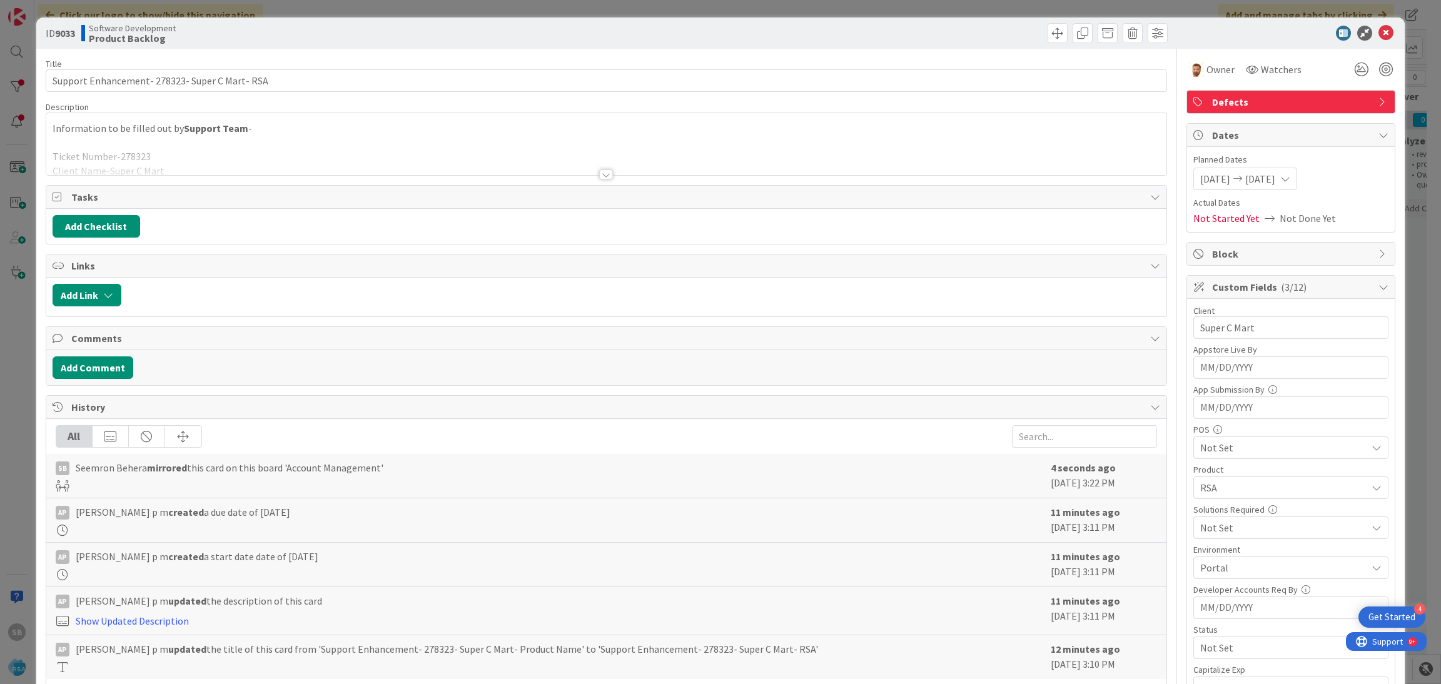
click at [1271, 98] on span "Defects" at bounding box center [1292, 101] width 160 height 15
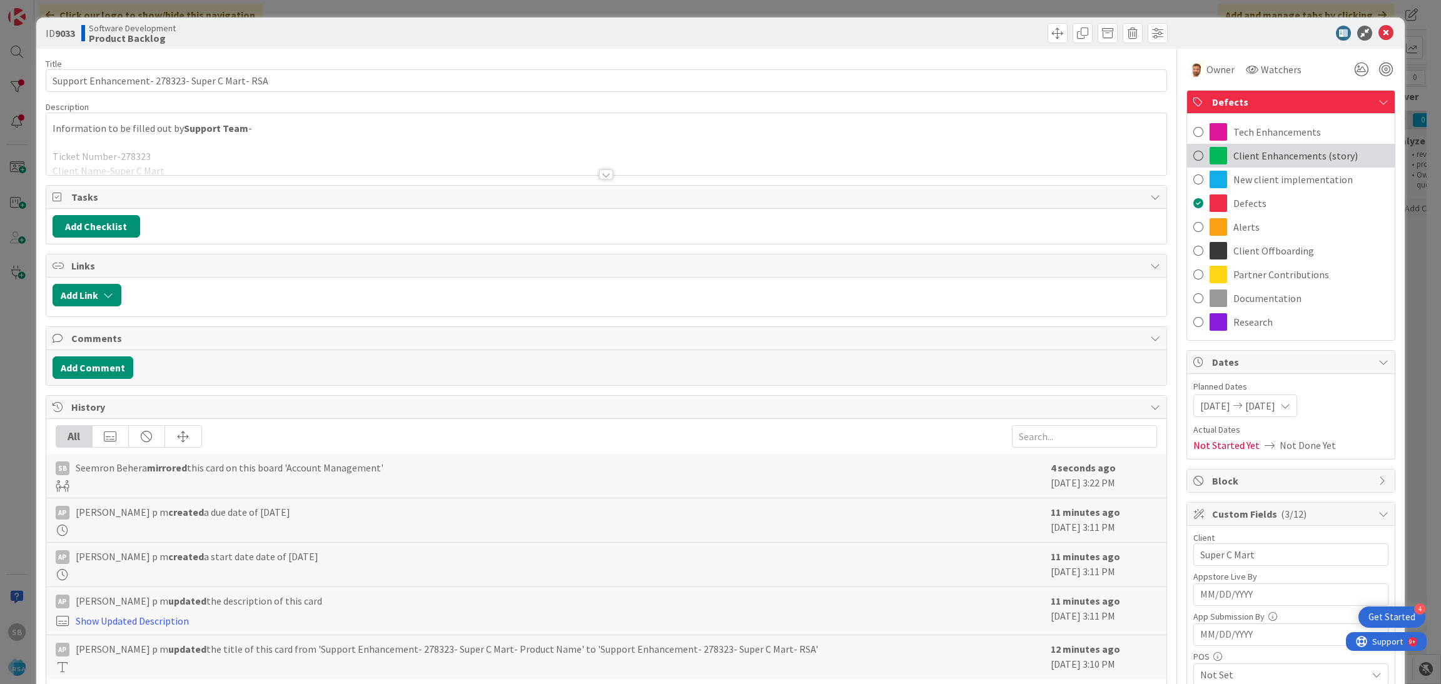
click at [1240, 154] on span "Client Enhancements (story)" at bounding box center [1295, 155] width 124 height 15
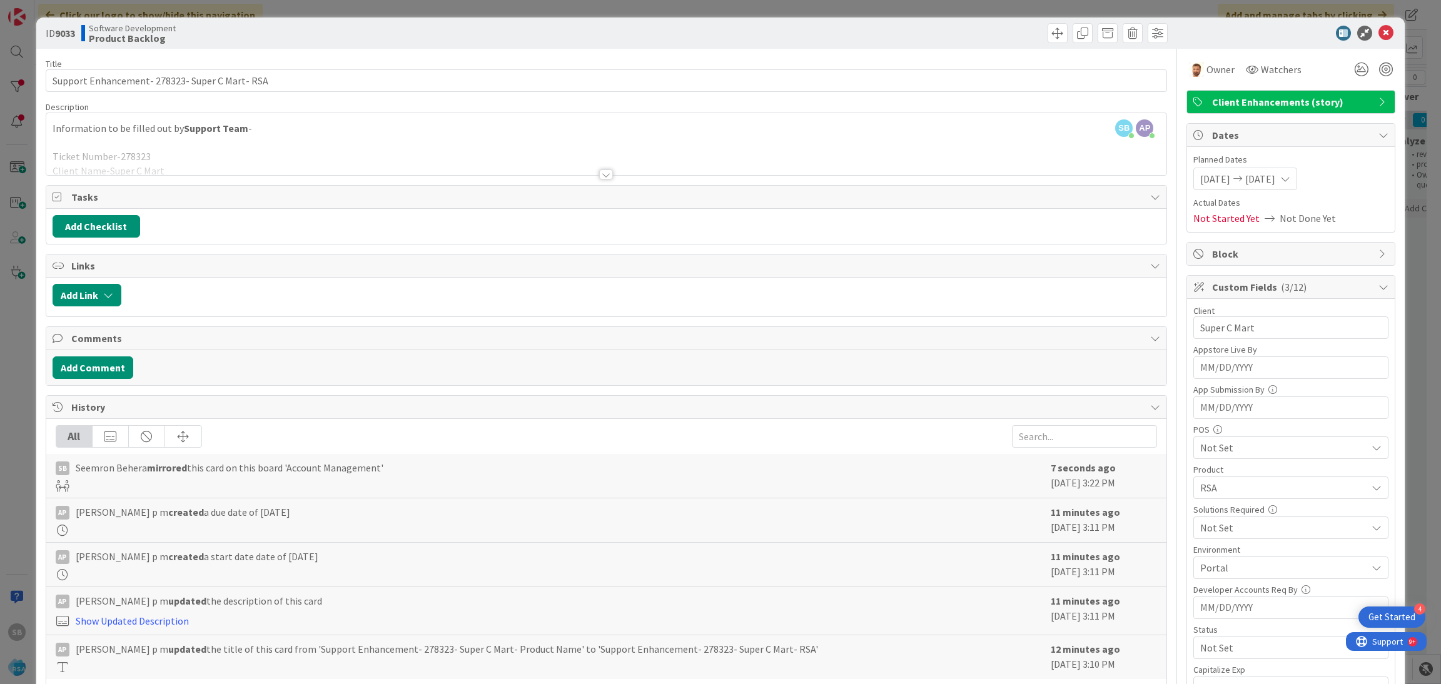
click at [1063, 137] on div "SB [PERSON_NAME] just joined AP [PERSON_NAME] p m joined 12 m ago Information t…" at bounding box center [606, 144] width 1121 height 62
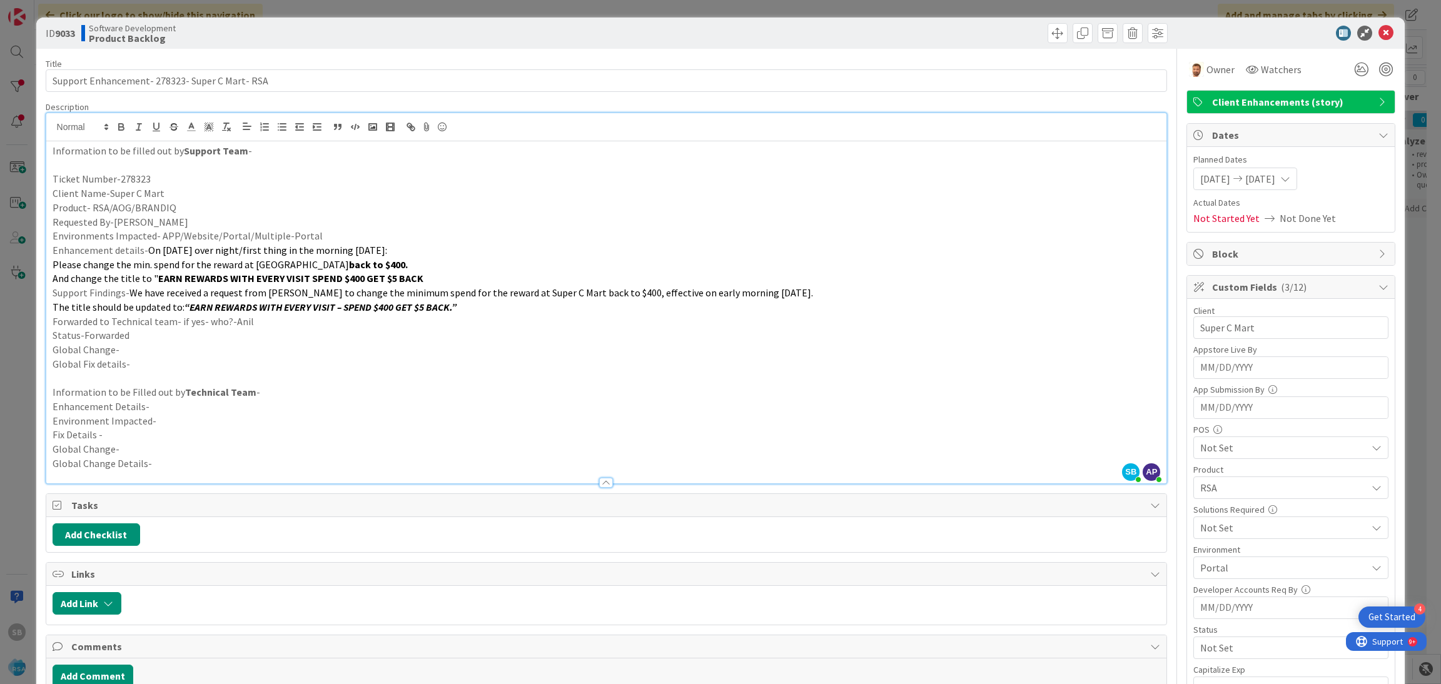
click at [1371, 41] on div "ID 9033 Software Development Product Backlog" at bounding box center [720, 33] width 1369 height 31
click at [1378, 36] on icon at bounding box center [1385, 33] width 15 height 15
